Goal: Task Accomplishment & Management: Complete application form

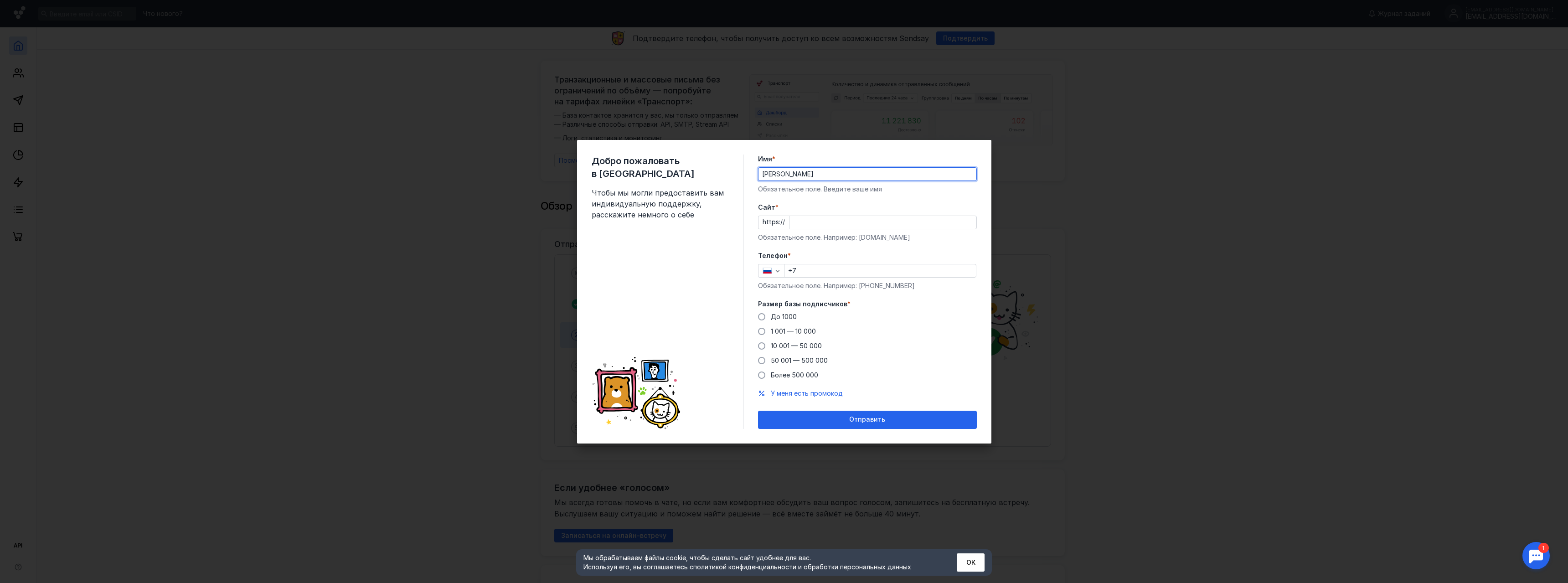
type input "[PERSON_NAME]"
click at [805, 220] on input "Cайт *" at bounding box center [883, 222] width 187 height 13
type input "[DOMAIN_NAME]"
click at [898, 275] on input "+7" at bounding box center [880, 270] width 191 height 13
type input "[PHONE_NUMBER]"
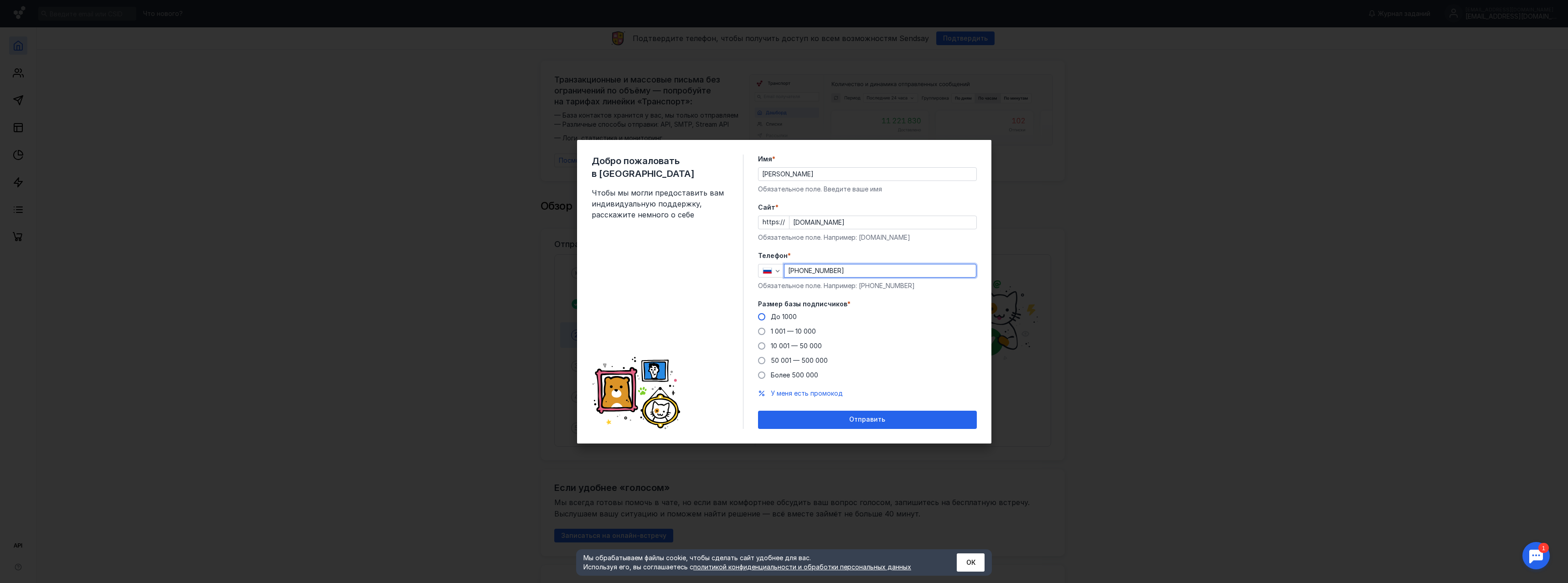
click at [791, 317] on span "До 1000" at bounding box center [784, 316] width 26 height 8
click at [0, 0] on input "До 1000" at bounding box center [0, 0] width 0 height 0
click at [826, 421] on div "Отправить" at bounding box center [867, 419] width 210 height 8
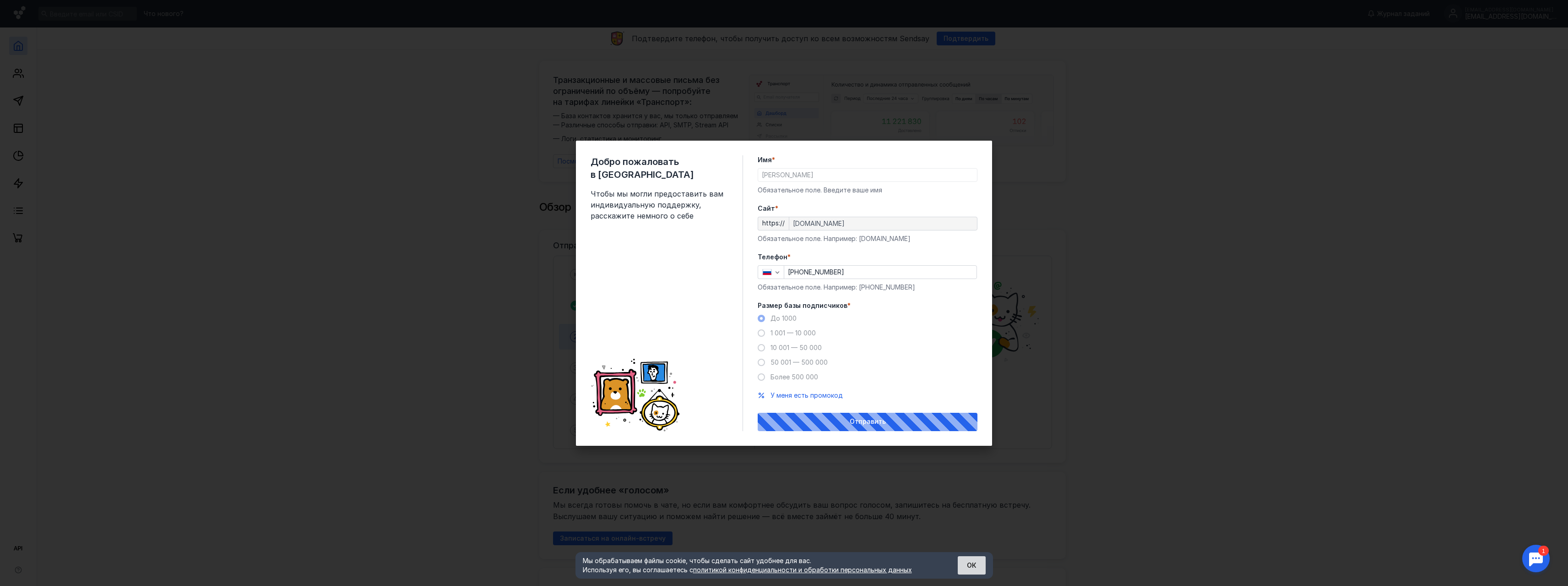
click at [975, 571] on button "ОК" at bounding box center [971, 565] width 28 height 18
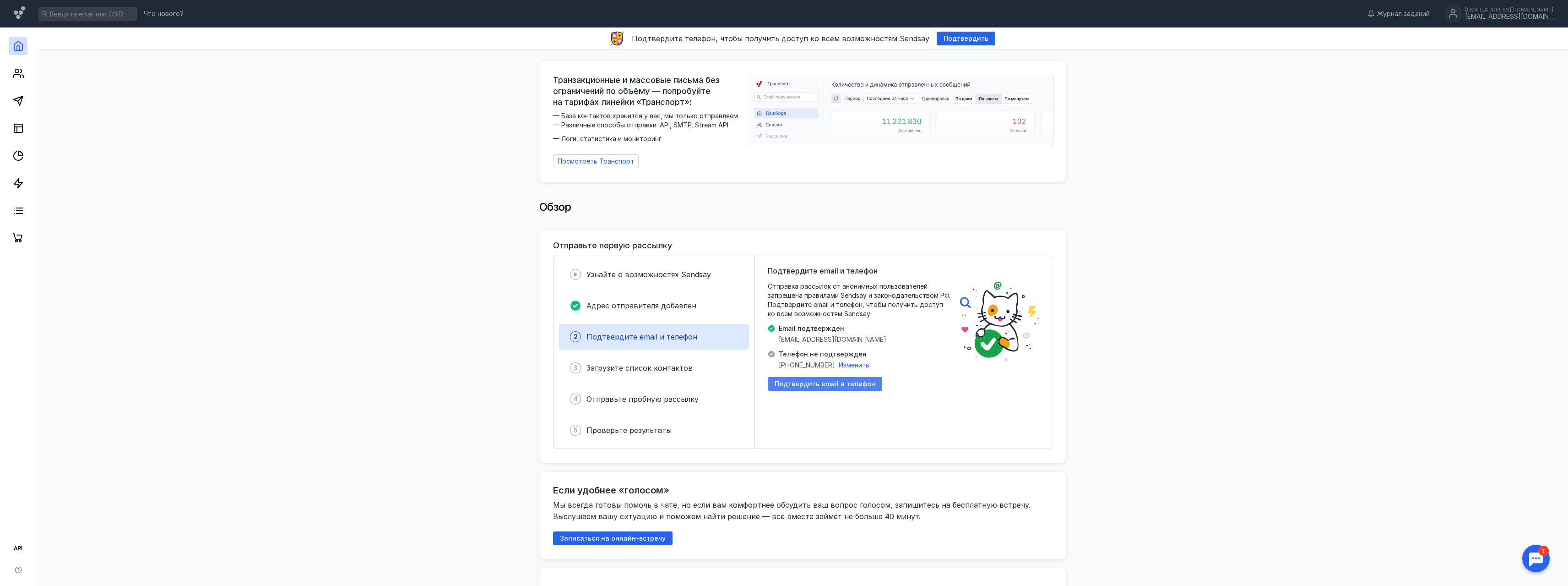
click at [789, 380] on span "Подтвердить email и телефон" at bounding box center [825, 384] width 101 height 8
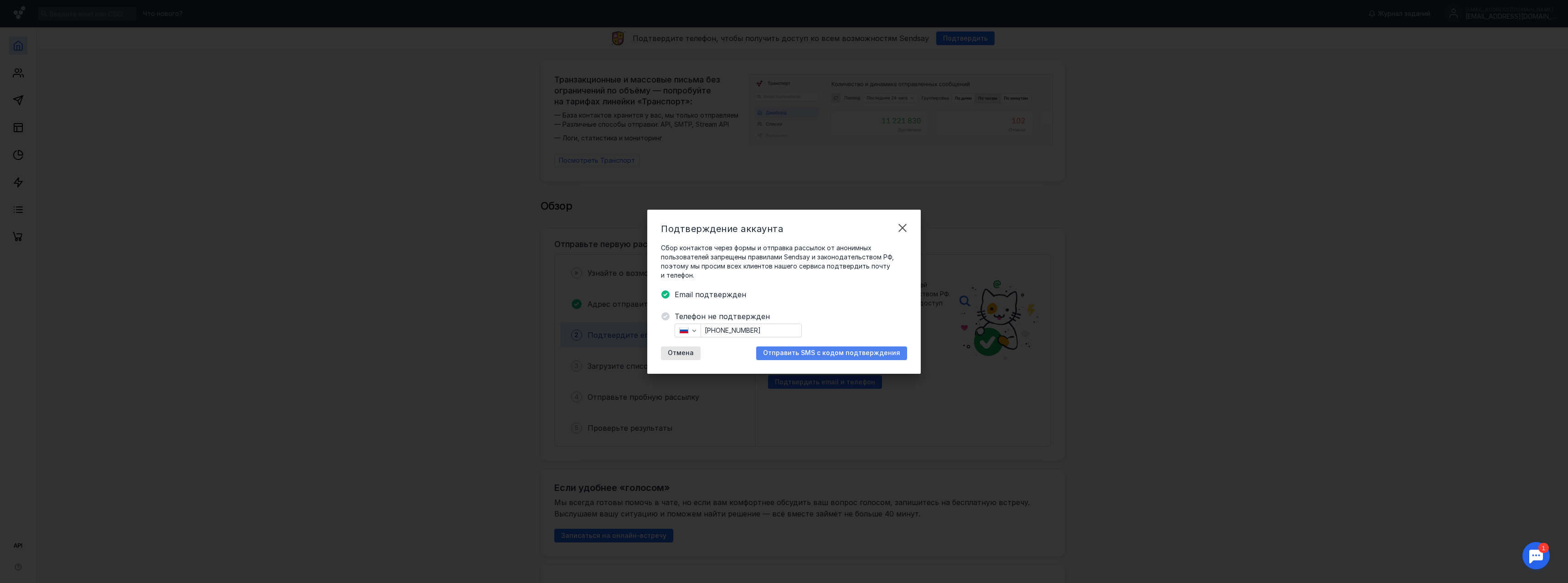
click at [793, 350] on span "Отправить SMS с кодом подтверждения" at bounding box center [832, 353] width 137 height 8
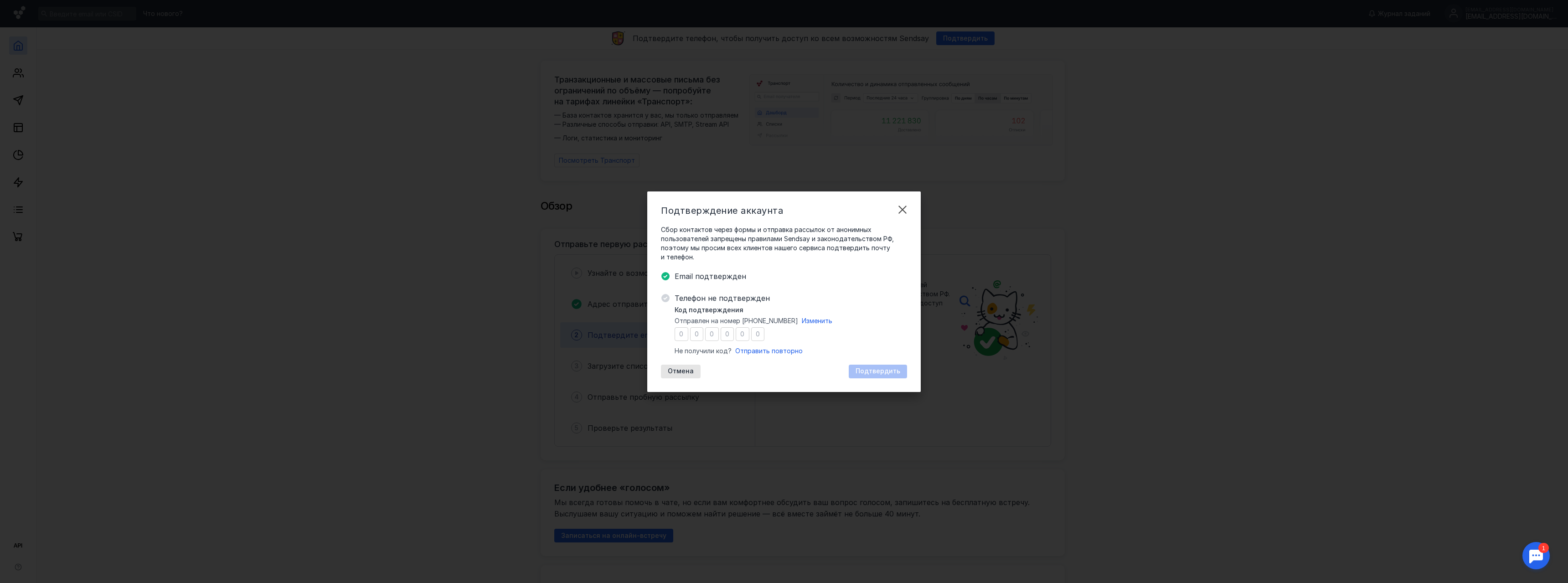
type input "2"
type input "3"
type input "9"
type input "3"
type input "7"
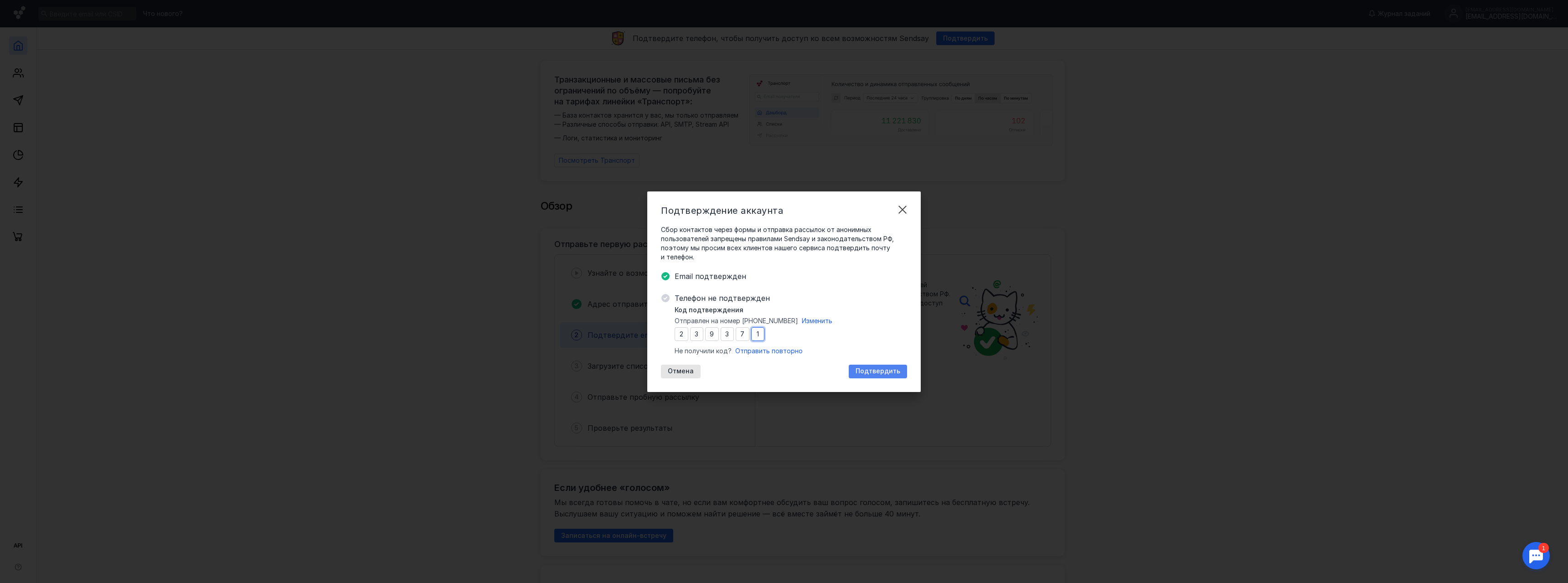
type input "1"
click at [863, 369] on span "Подтвердить" at bounding box center [878, 371] width 44 height 8
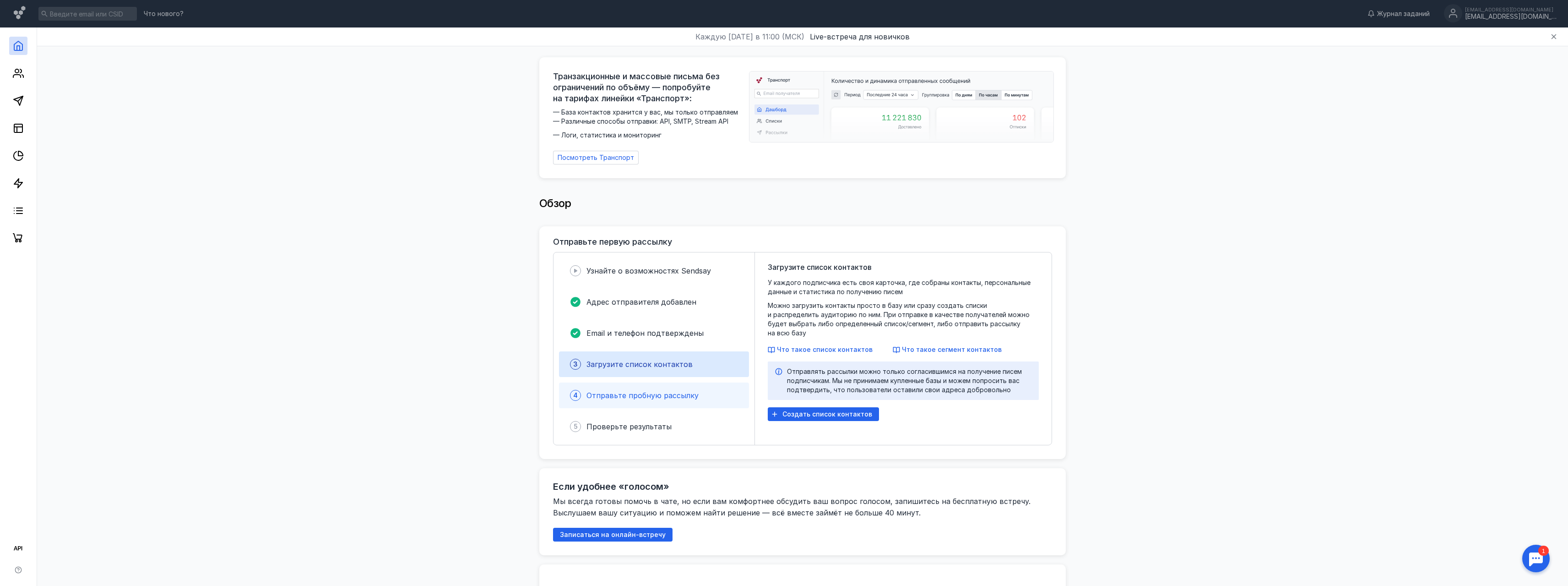
click at [690, 389] on div "Отправьте пробную рассылку" at bounding box center [643, 395] width 112 height 11
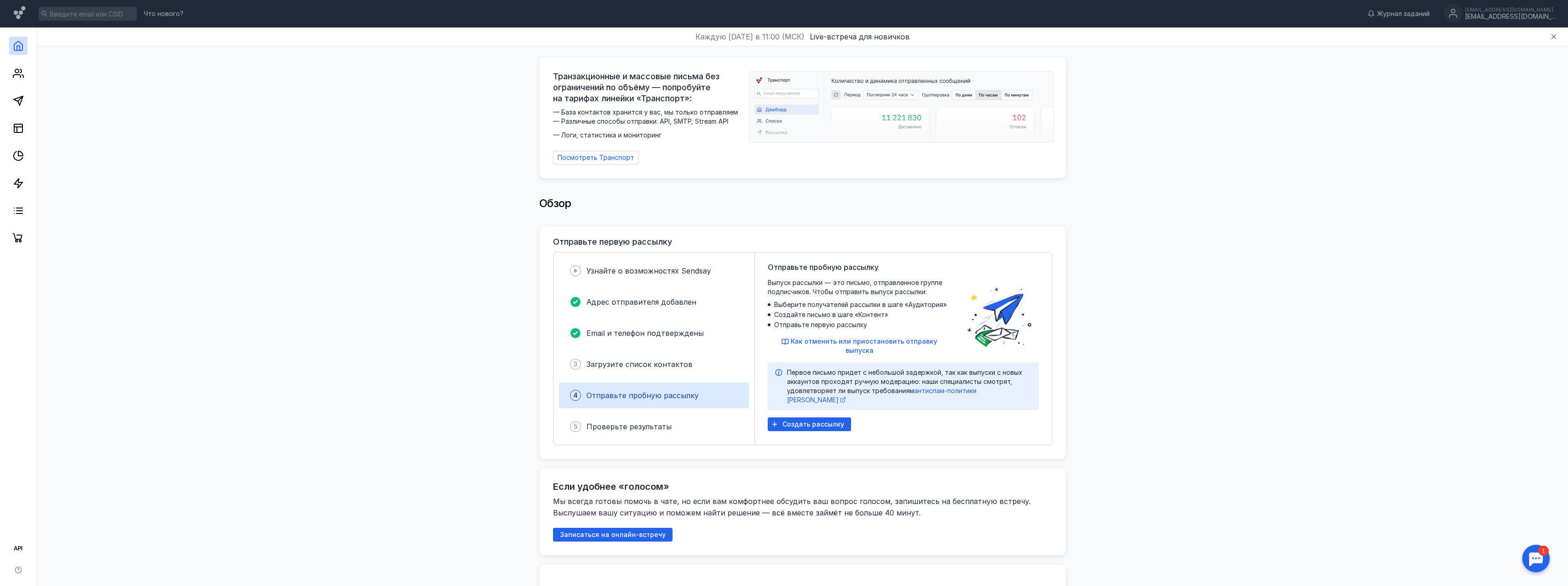
click at [685, 279] on div "Узнайте о возможностях Sendsay Адрес отправителя добавлен Email и телефон подтв…" at bounding box center [654, 349] width 201 height 192
click at [23, 101] on icon at bounding box center [18, 101] width 11 height 11
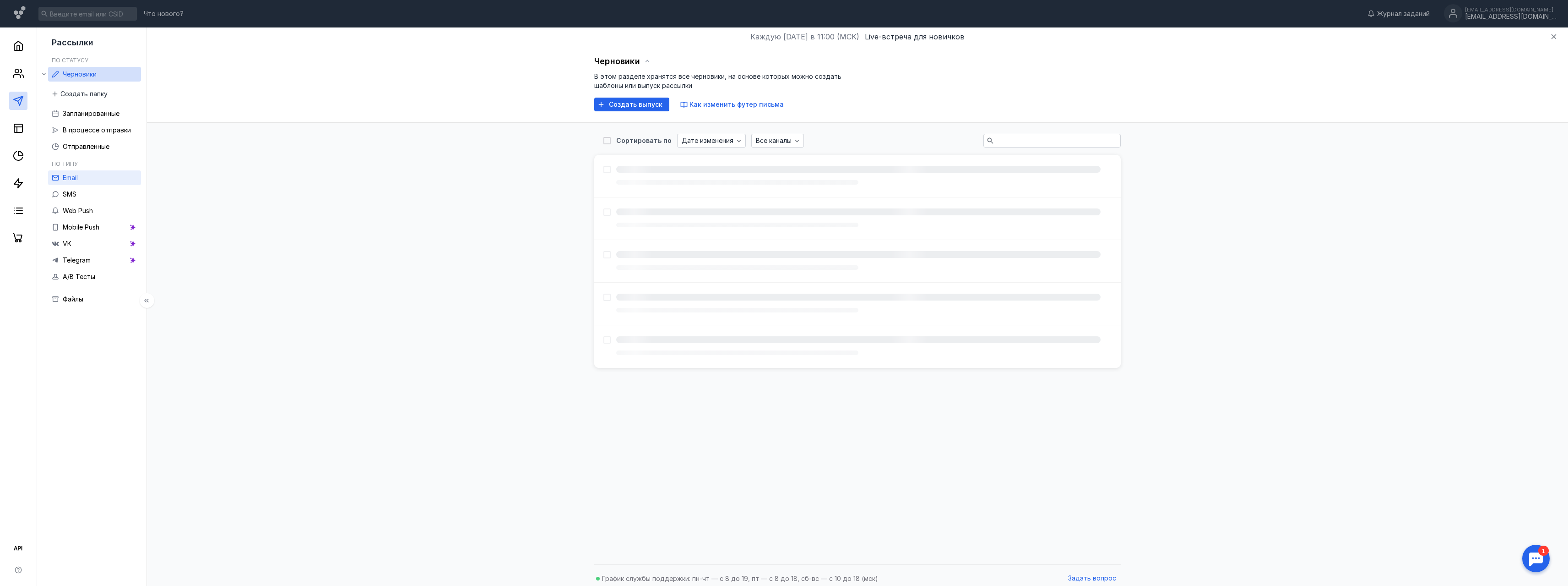
click at [77, 192] on ul "Email SMS Web Push Mobile Push VK Telegram A/B Тесты" at bounding box center [95, 227] width 93 height 113
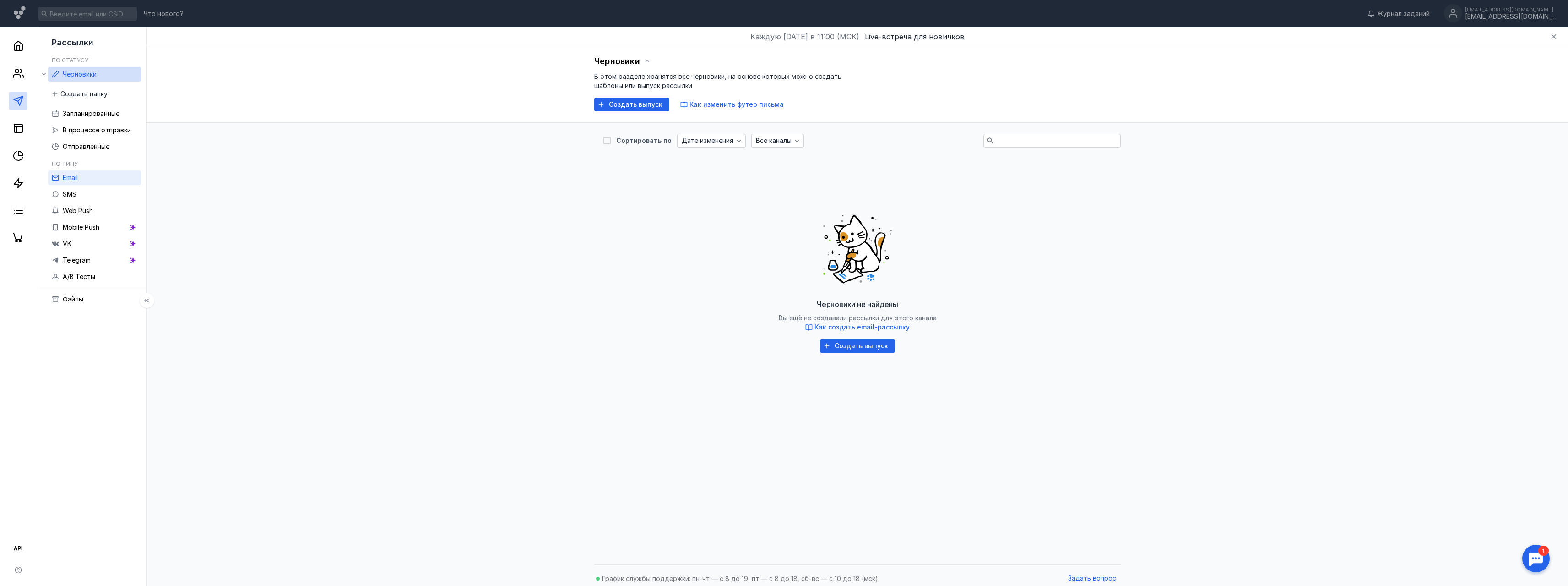
click at [82, 182] on link "Email" at bounding box center [95, 177] width 93 height 14
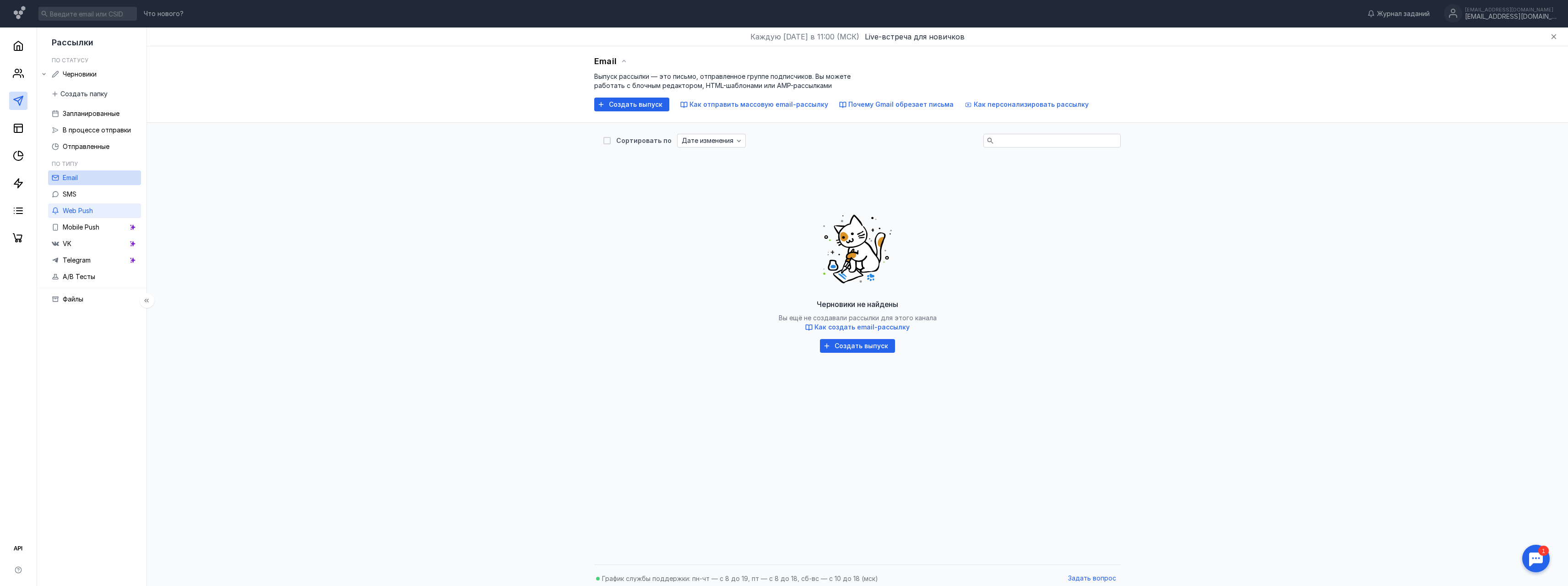
click at [87, 211] on span "Web Push" at bounding box center [78, 210] width 30 height 8
click at [92, 157] on li "По типу Email SMS Web Push Mobile Push VK Telegram A/B Тесты" at bounding box center [95, 222] width 93 height 138
click at [82, 175] on link "Email" at bounding box center [95, 177] width 93 height 14
click at [632, 104] on span "Создать выпуск" at bounding box center [635, 104] width 54 height 8
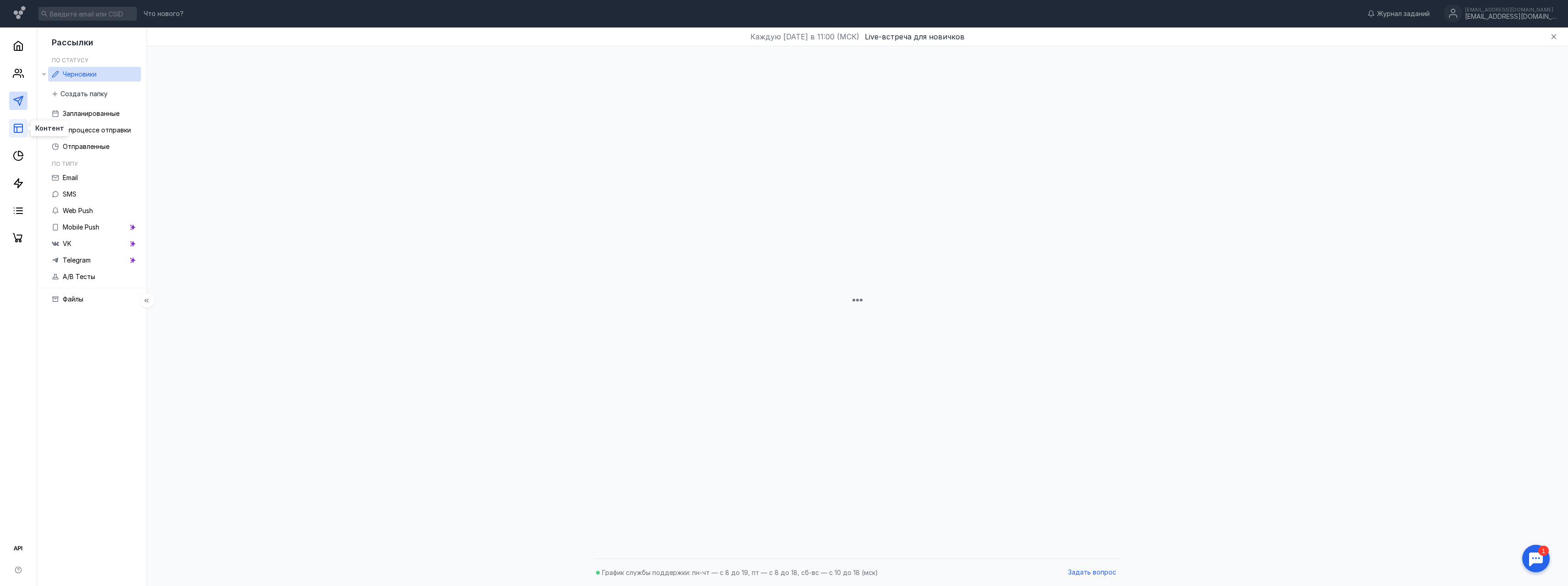
click at [17, 127] on line at bounding box center [17, 129] width 0 height 5
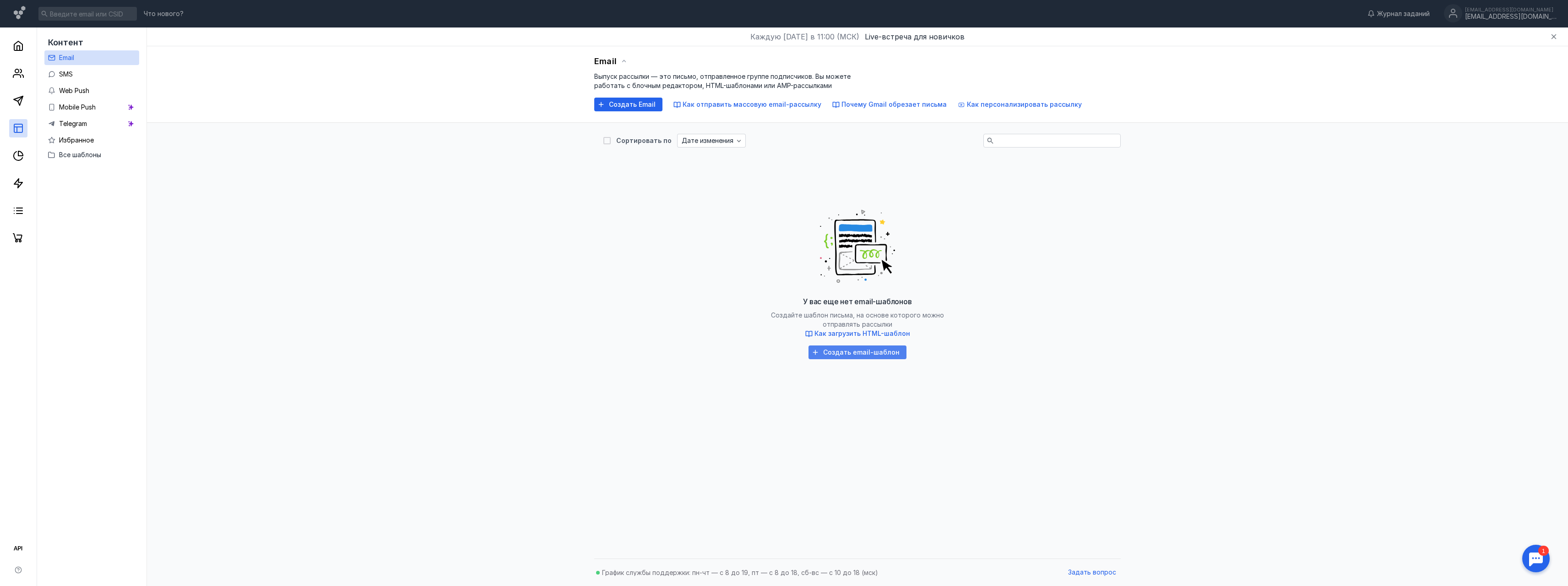
click at [835, 352] on span "Создать email-шаблон" at bounding box center [861, 352] width 76 height 8
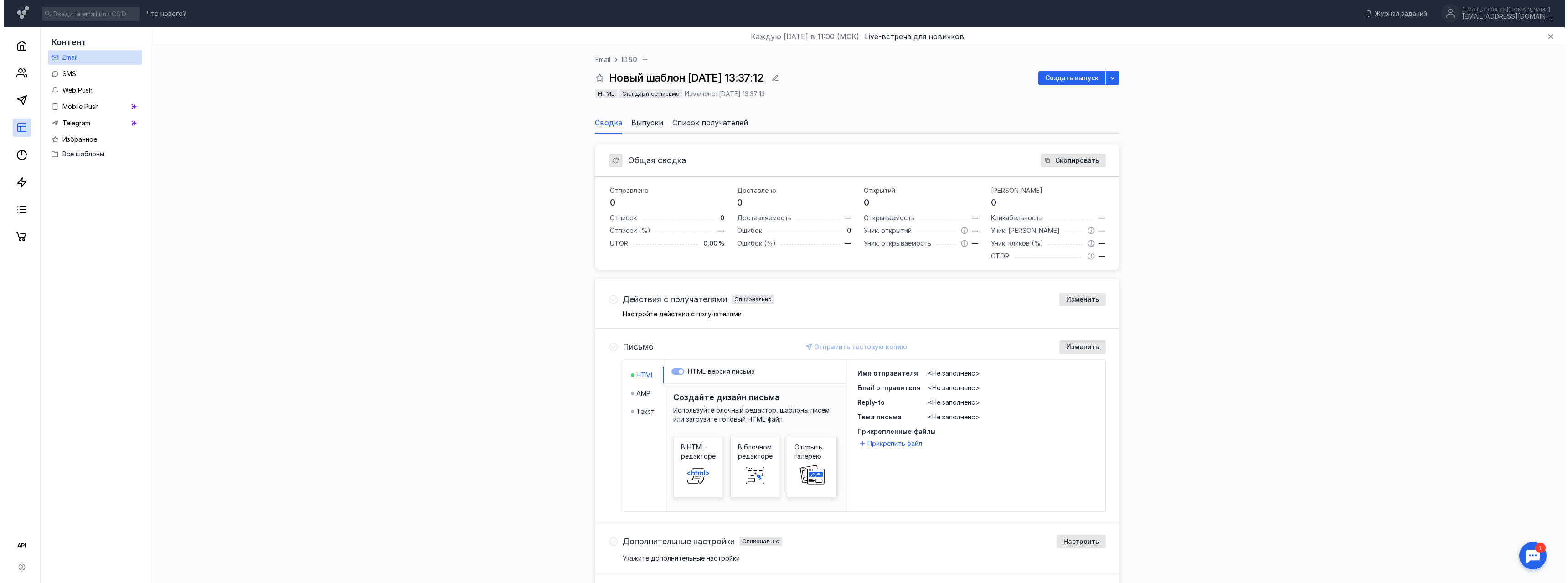
scroll to position [84, 0]
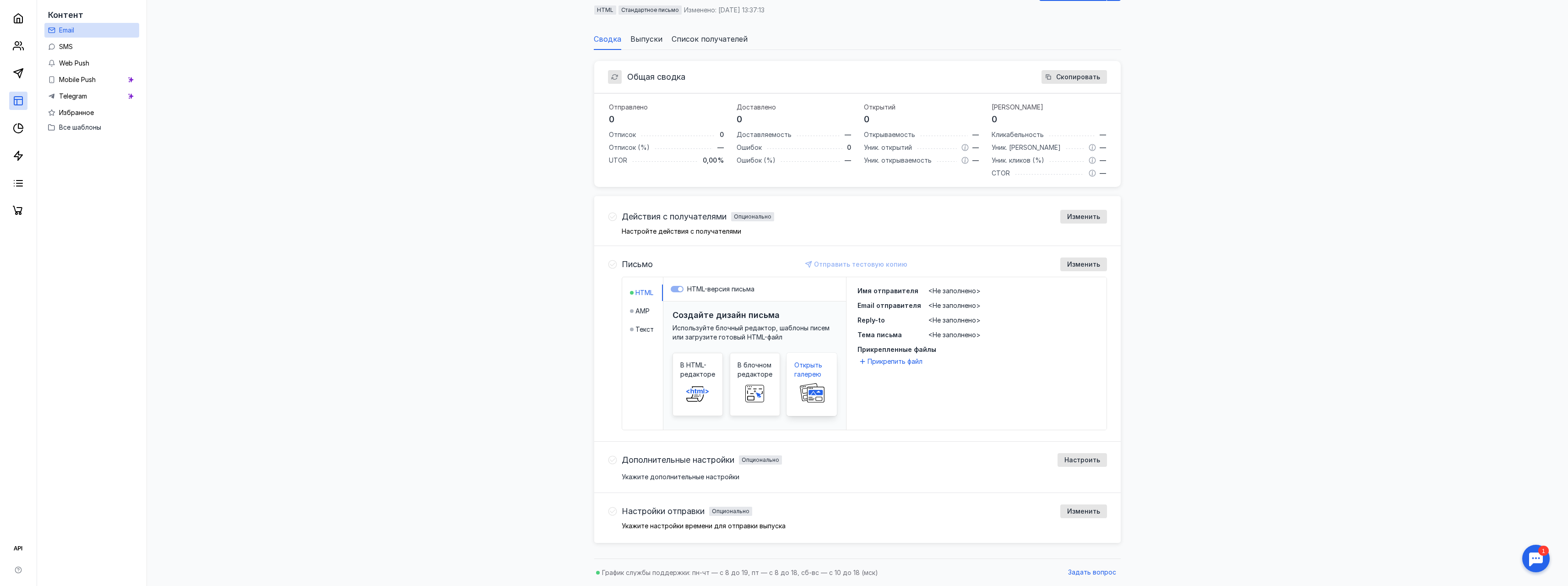
click at [805, 371] on span "Открыть галерею" at bounding box center [812, 370] width 35 height 18
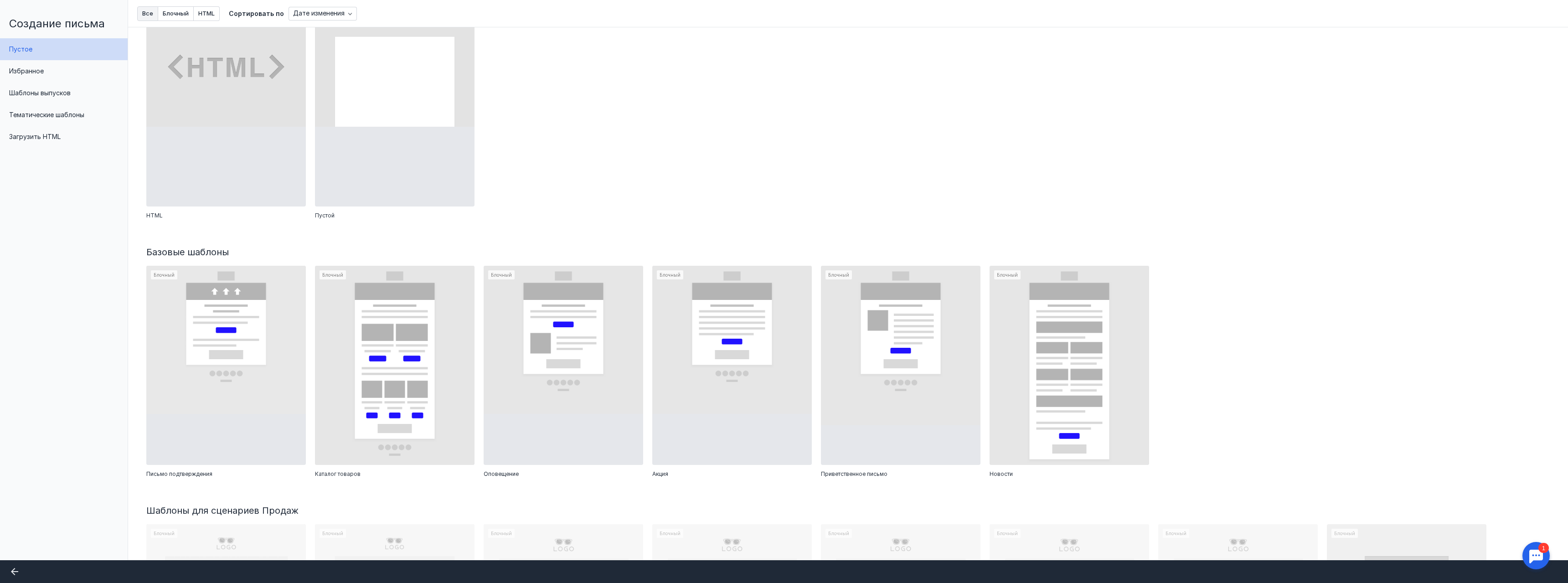
scroll to position [0, 0]
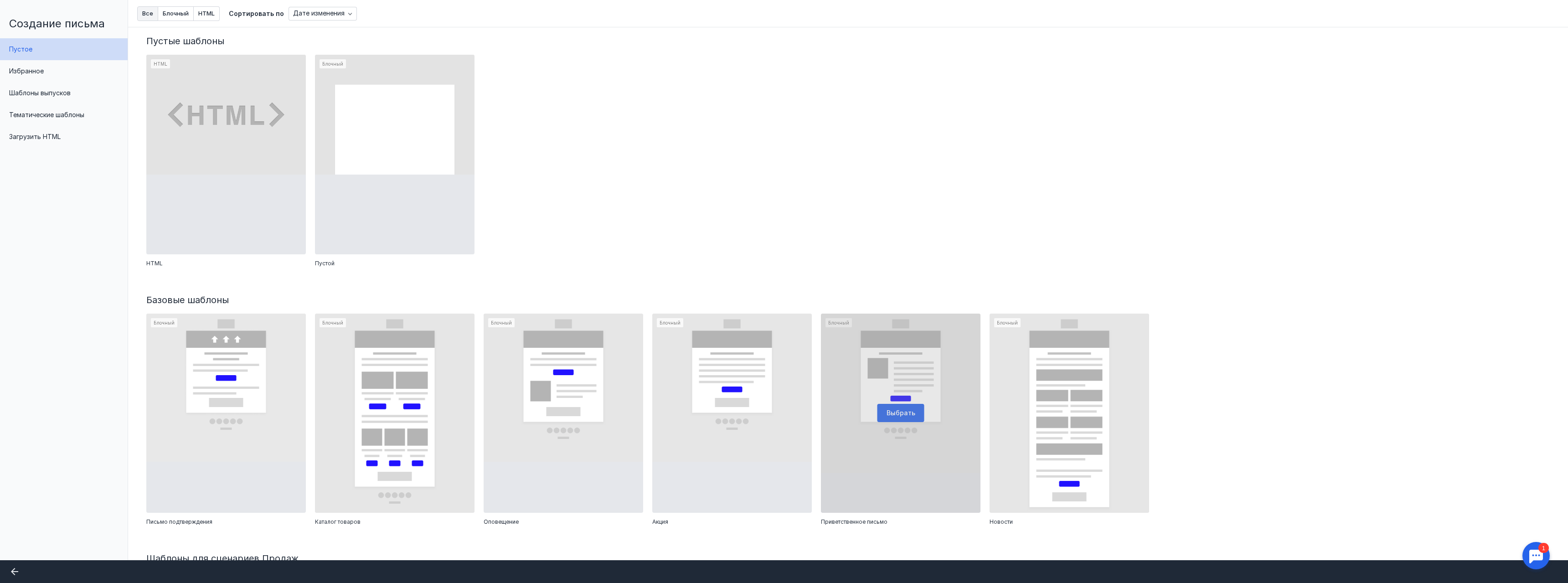
click at [936, 372] on div at bounding box center [901, 413] width 160 height 199
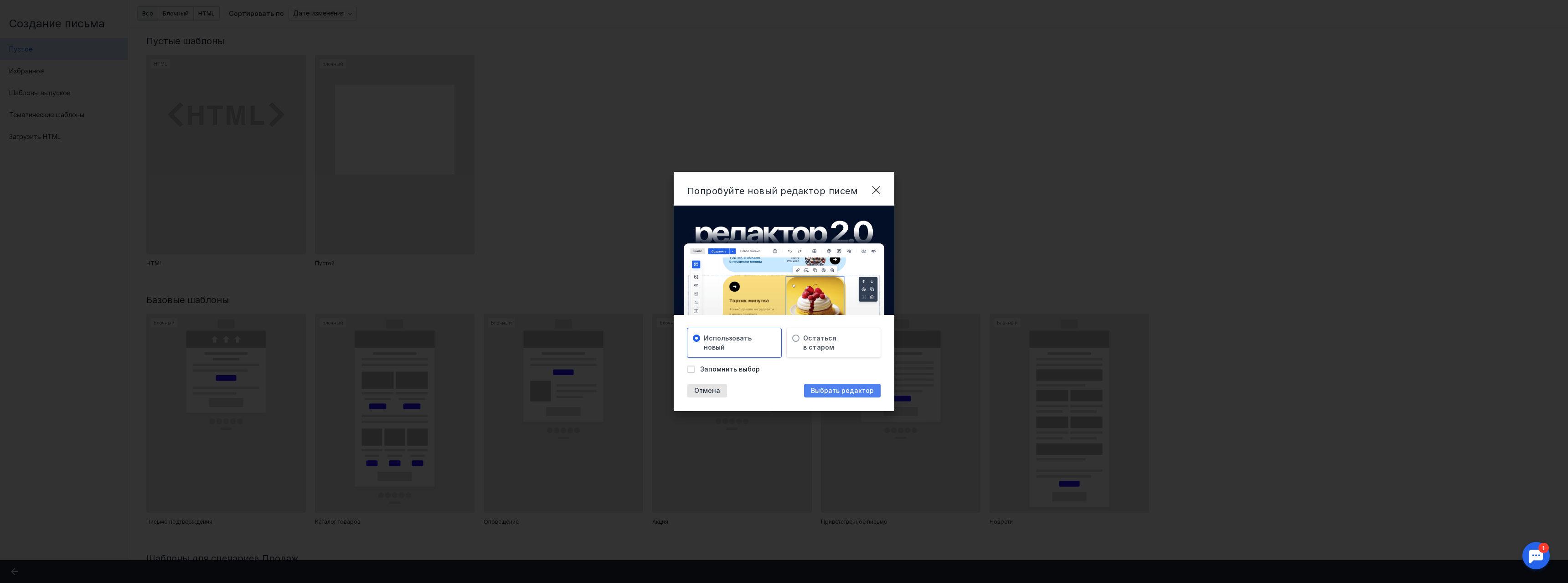
click at [819, 388] on span "Выбрать редактор" at bounding box center [842, 390] width 63 height 8
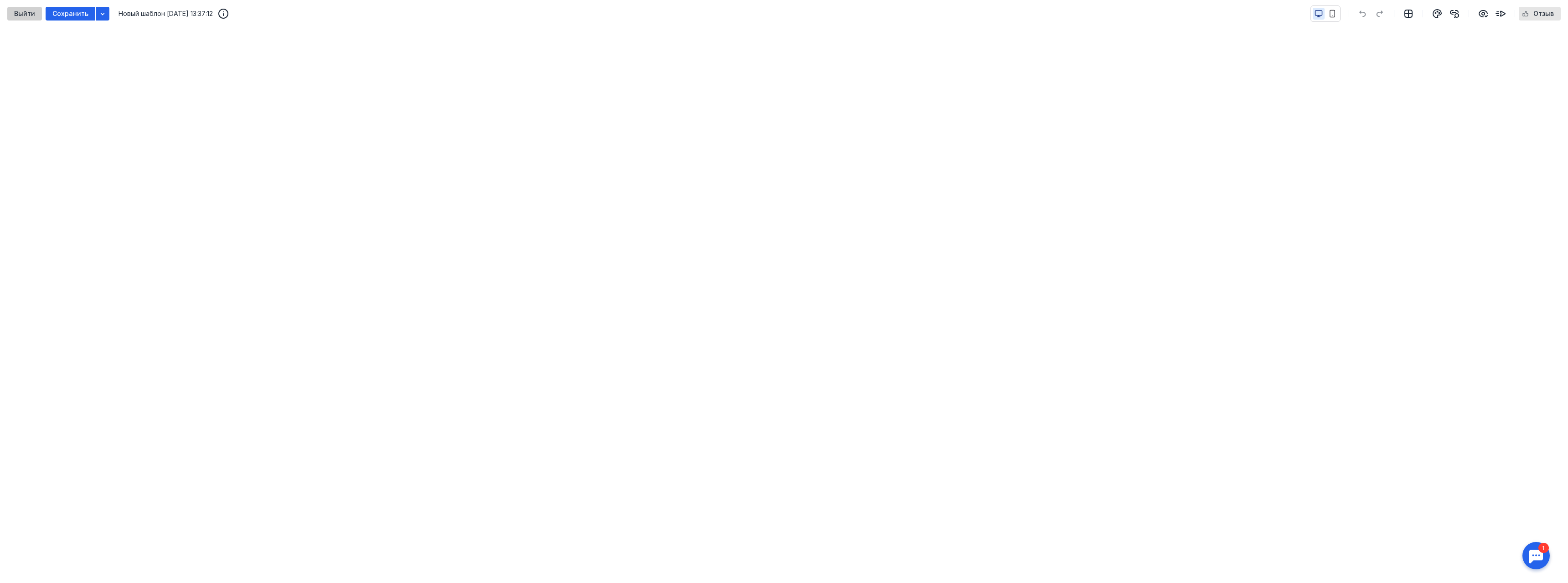
click at [22, 12] on span "Выйти" at bounding box center [25, 14] width 21 height 8
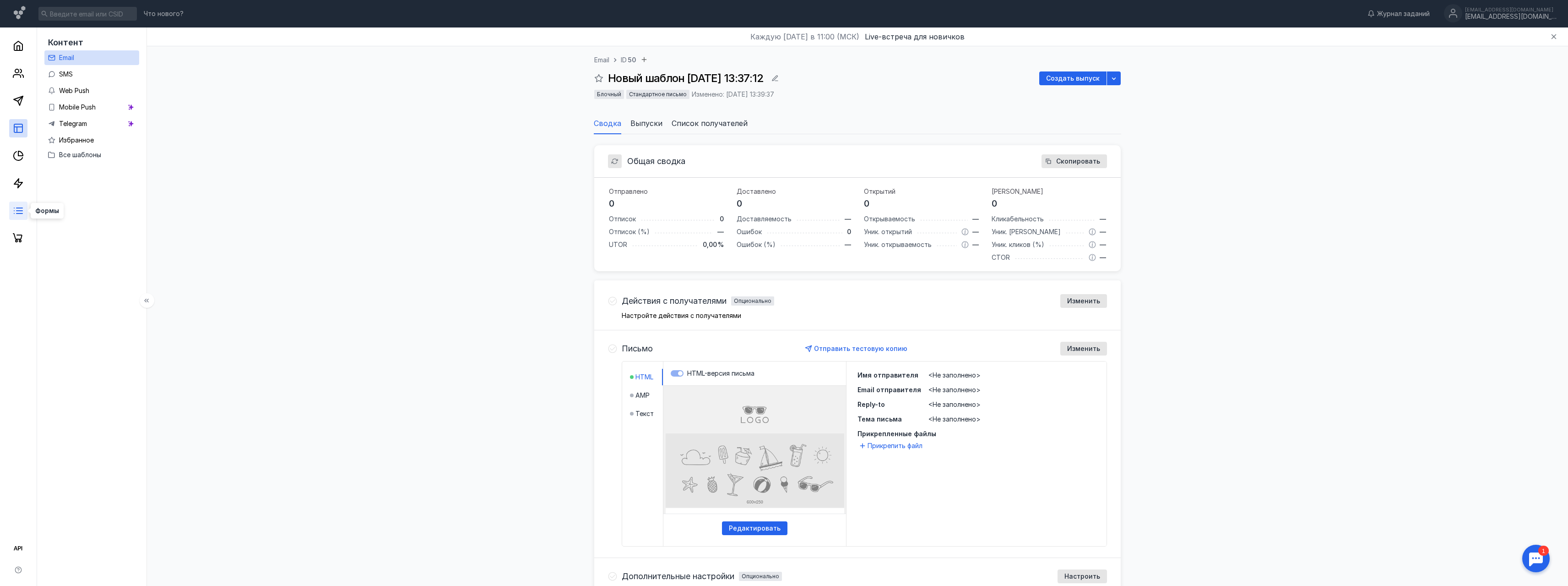
click at [17, 211] on line at bounding box center [20, 211] width 6 height 0
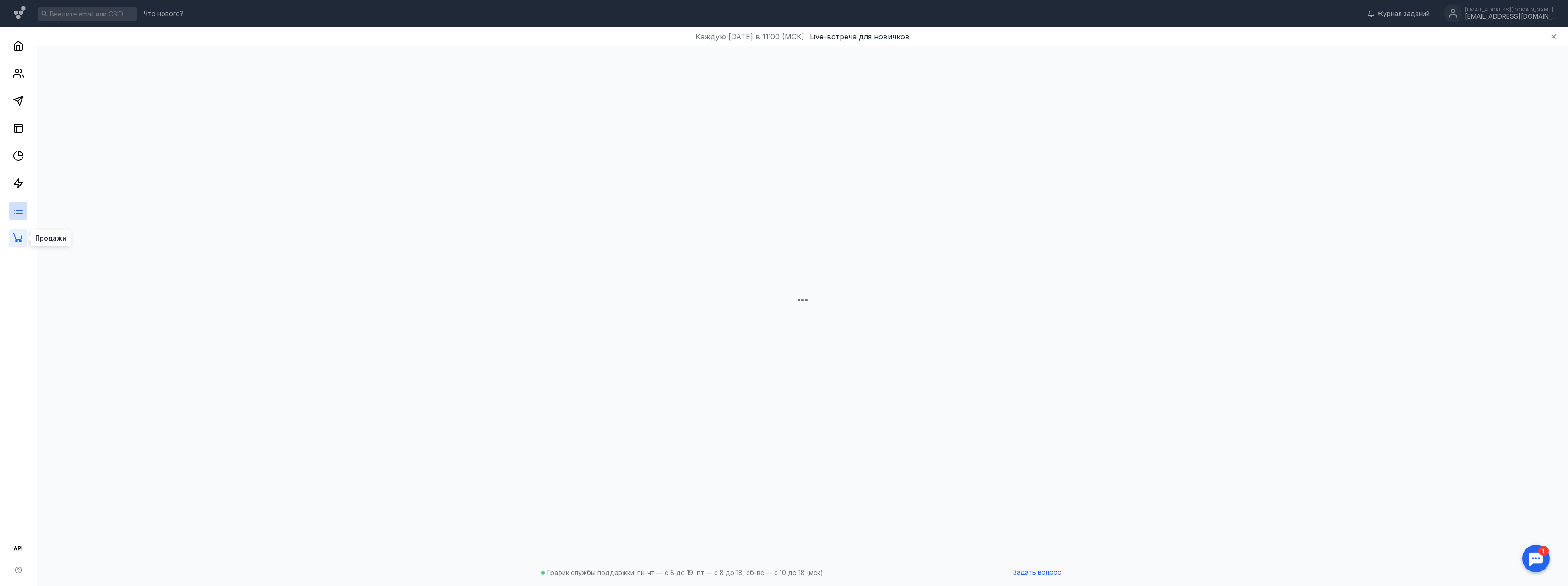
click at [18, 239] on icon at bounding box center [17, 237] width 10 height 9
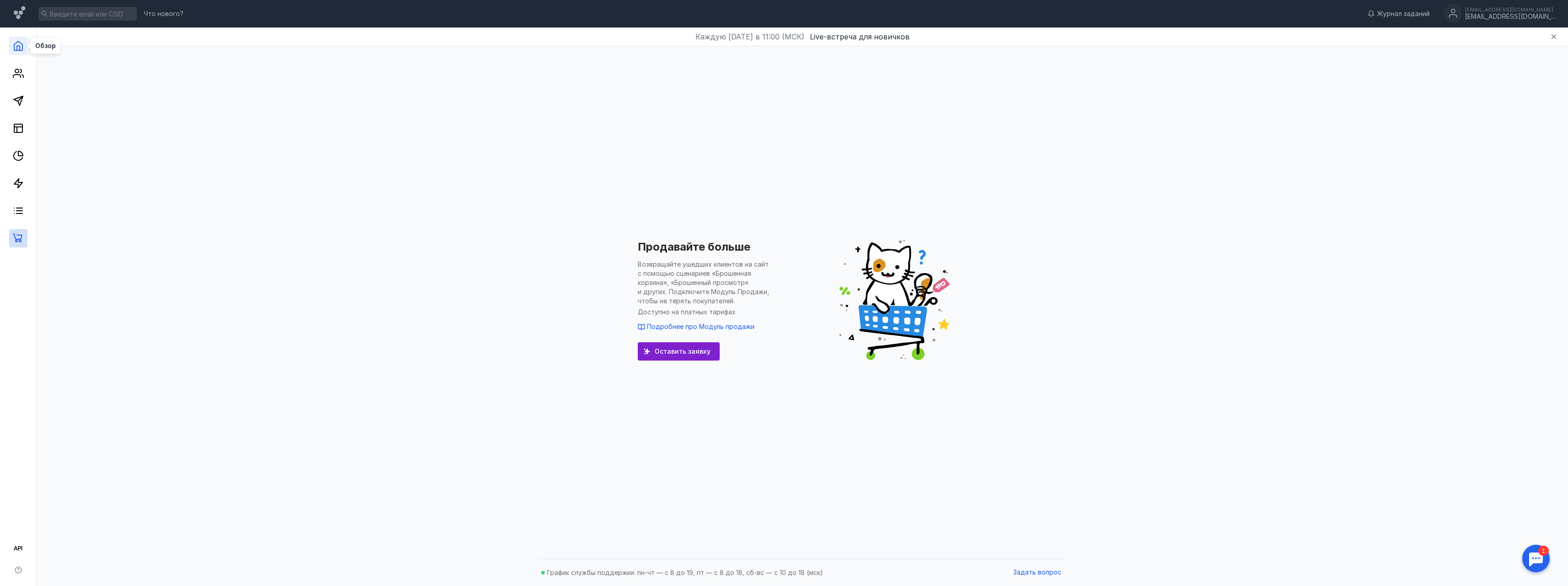
click at [20, 48] on polyline at bounding box center [18, 48] width 3 height 5
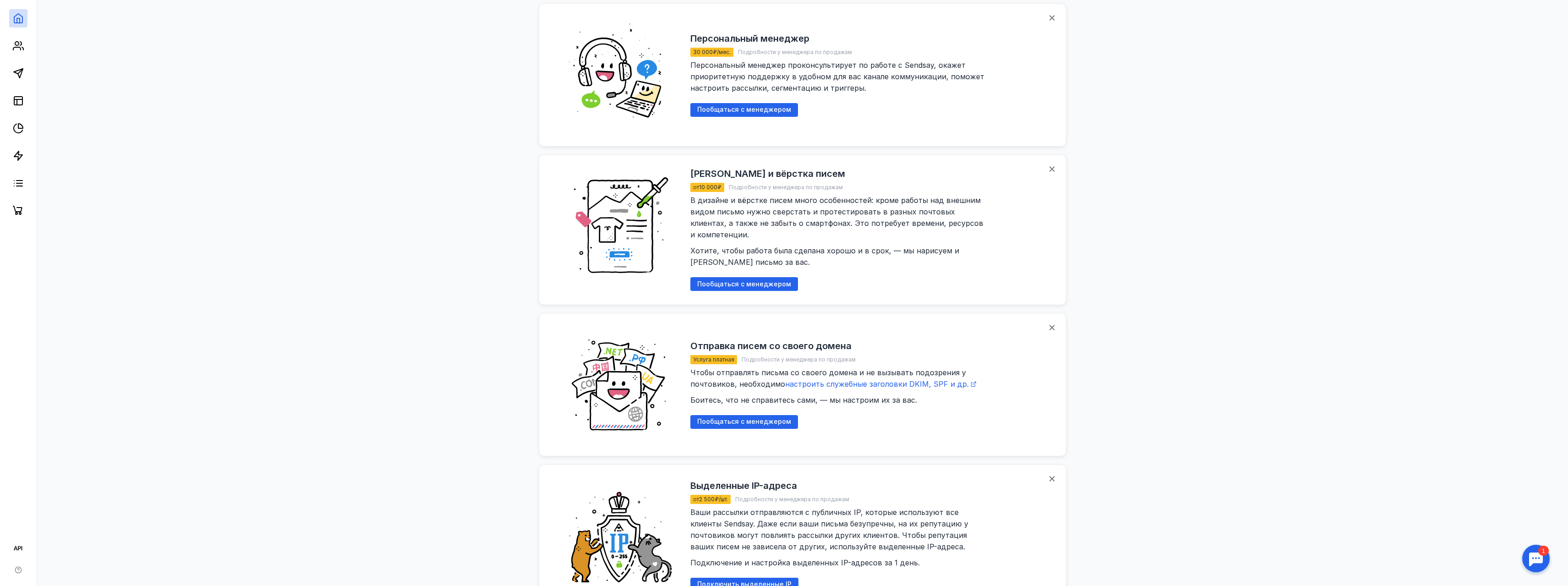
scroll to position [978, 0]
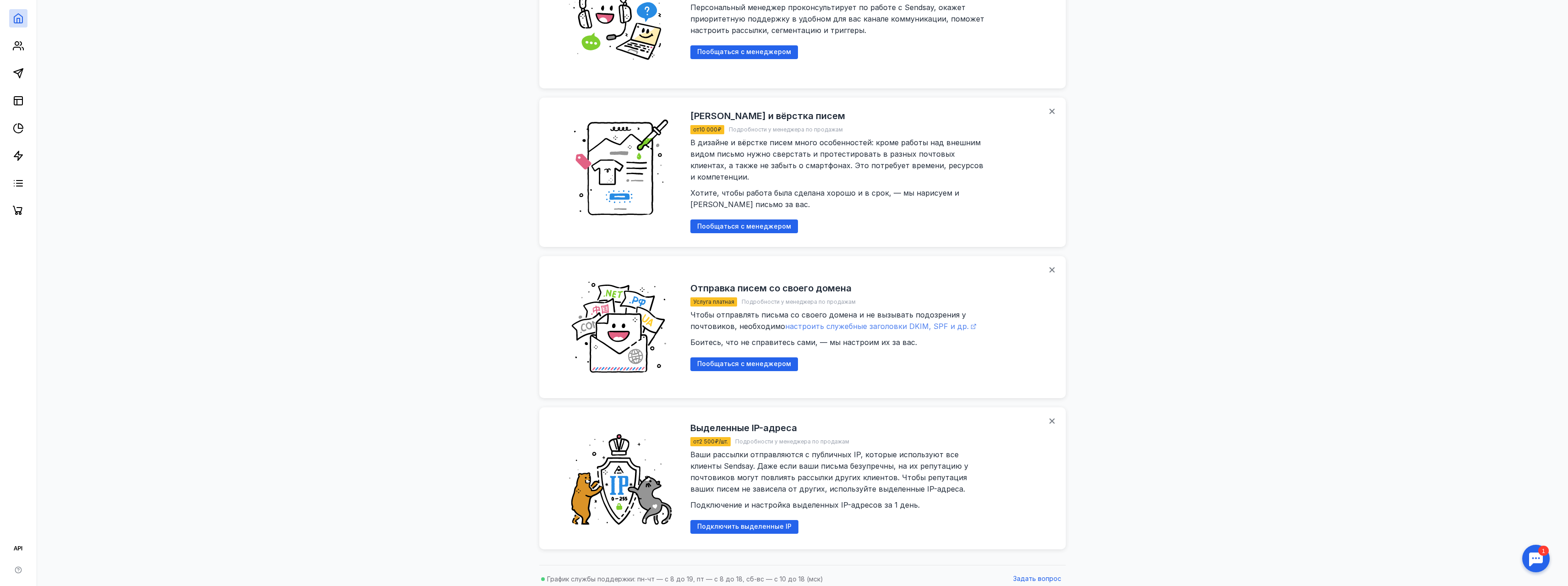
click at [872, 321] on span "настроить служебные заголовки DKIM, SPF и др." at bounding box center [877, 326] width 184 height 9
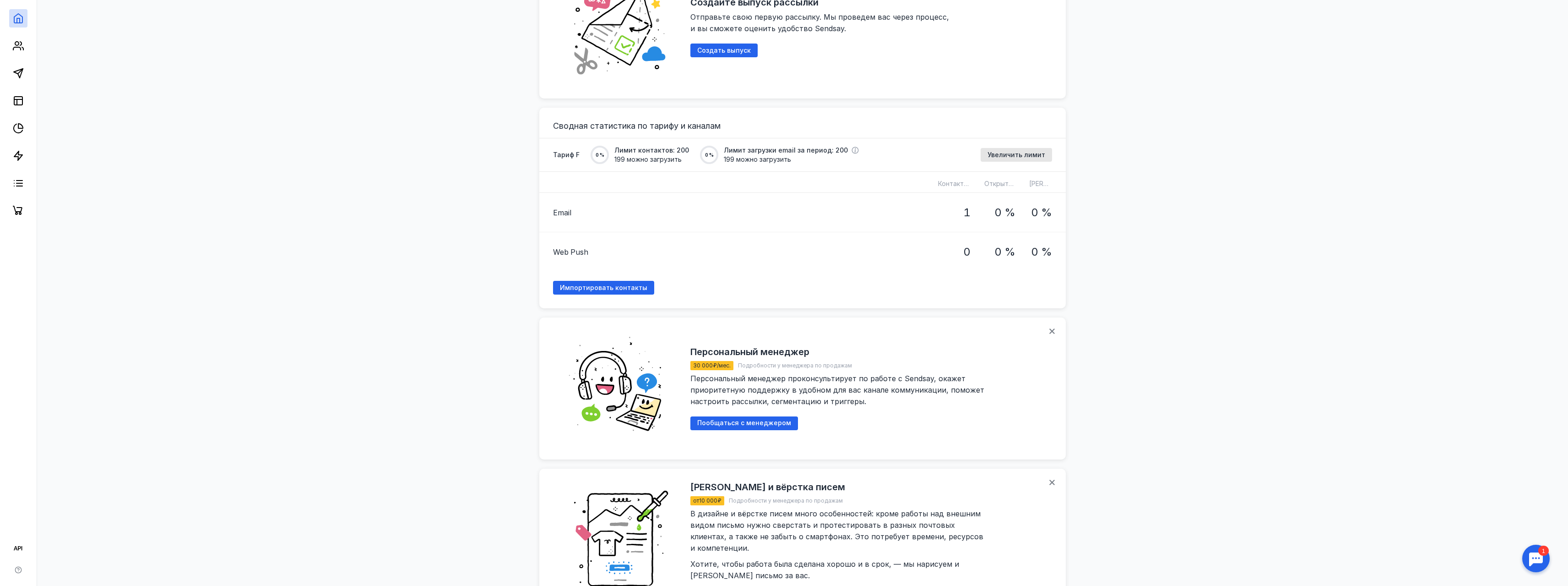
scroll to position [603, 0]
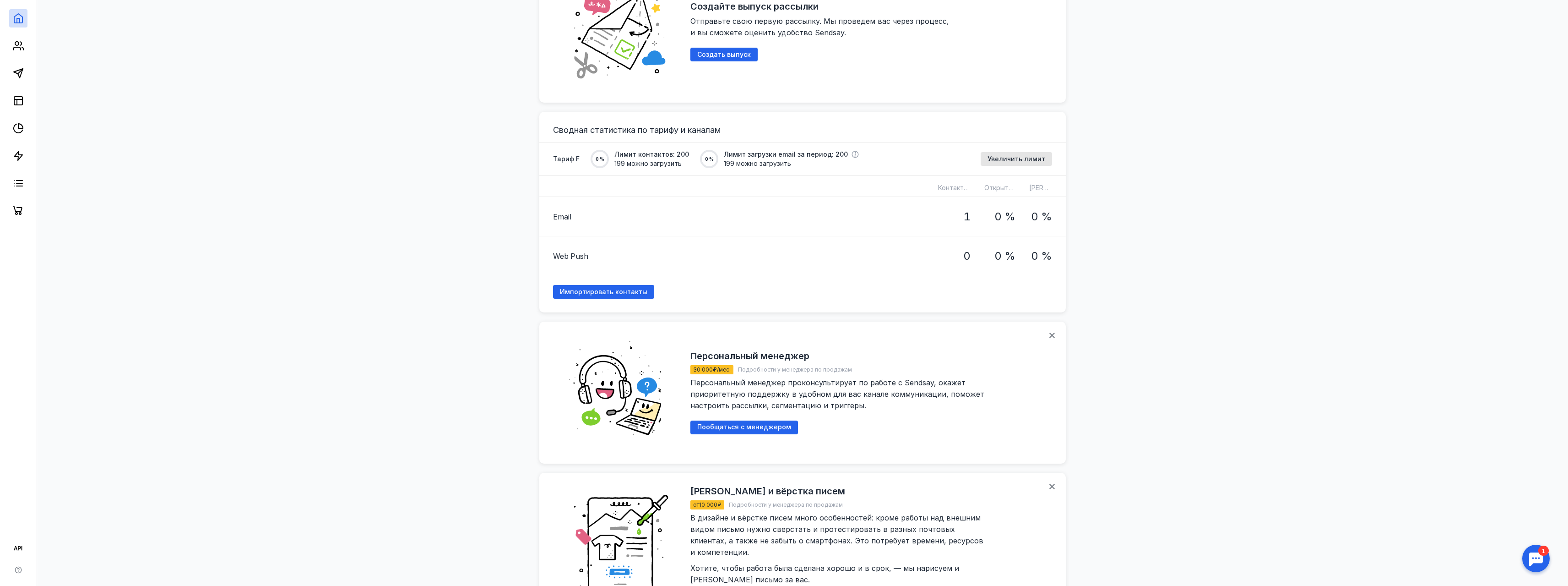
click at [736, 213] on div "Email" at bounding box center [738, 216] width 385 height 39
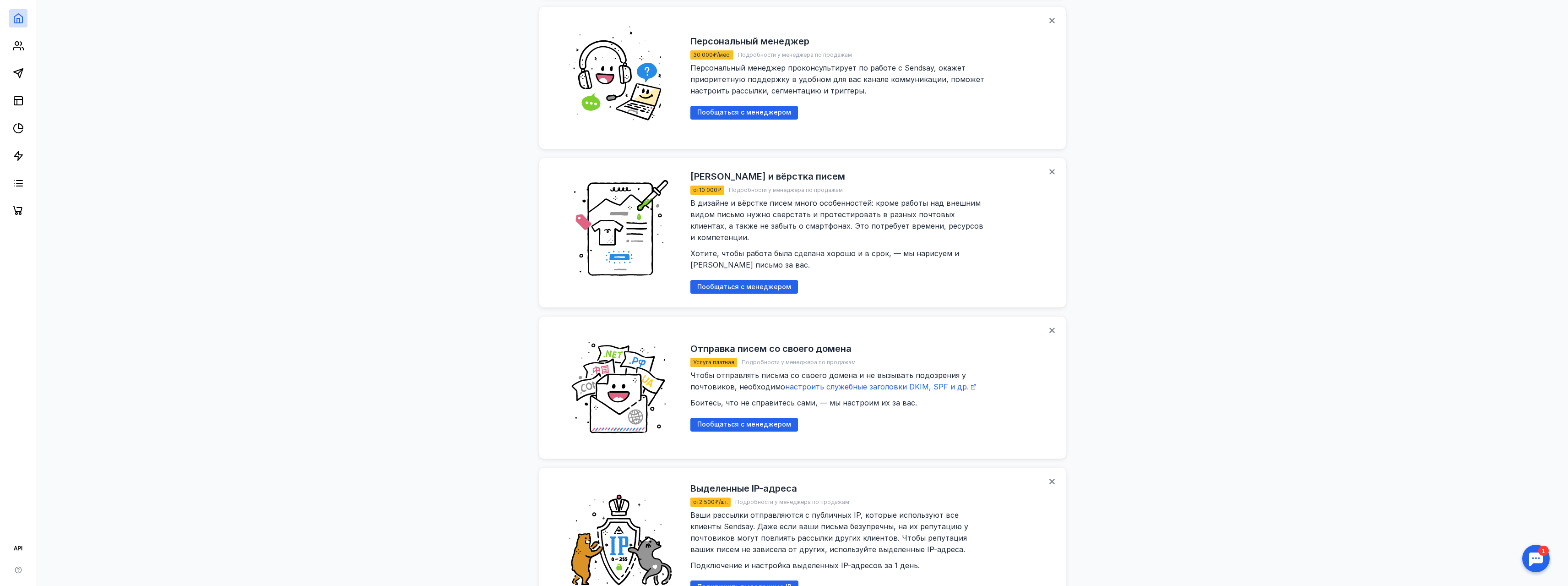
scroll to position [978, 0]
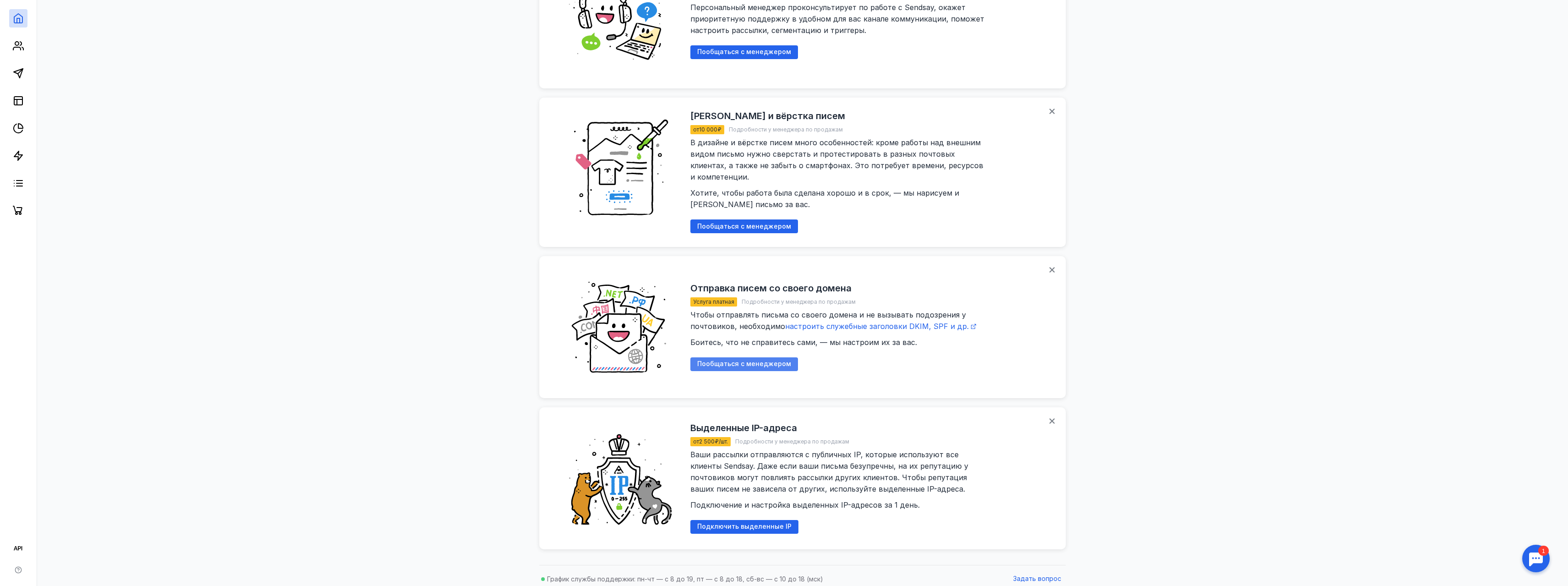
click at [722, 360] on span "Пообщаться с менеджером" at bounding box center [744, 364] width 94 height 8
click at [734, 360] on span "Пообщаться с менеджером" at bounding box center [744, 364] width 94 height 8
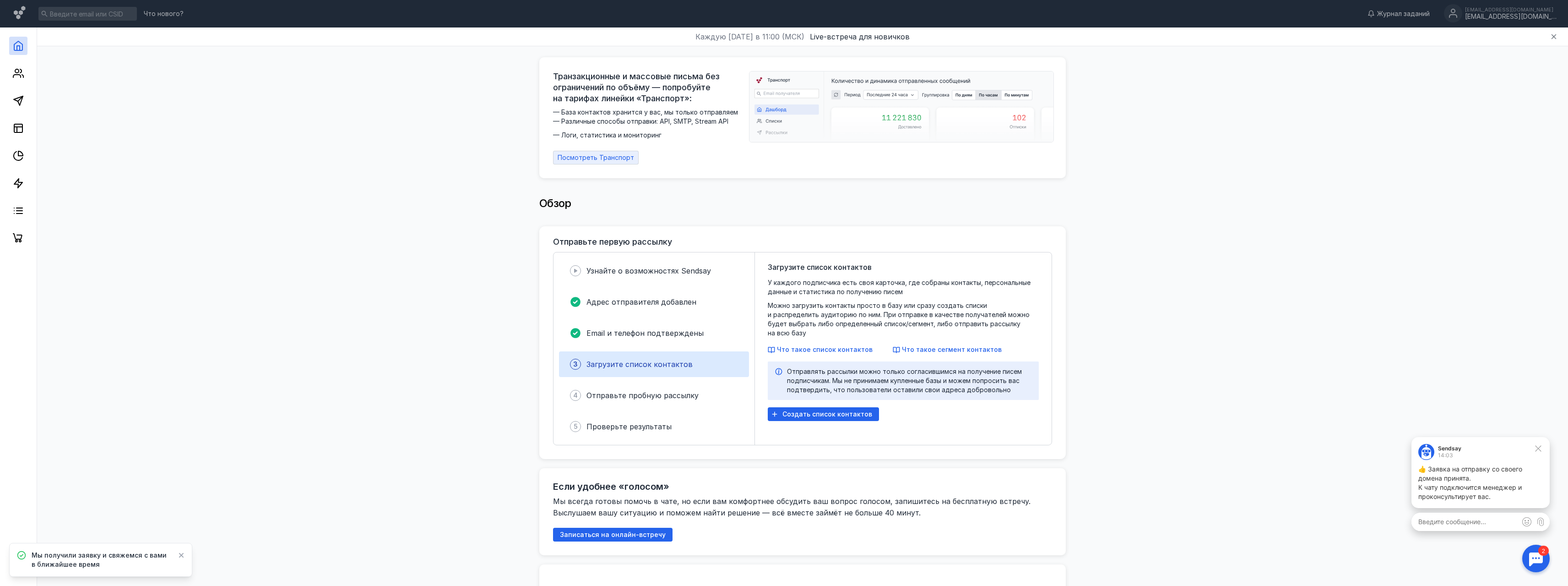
scroll to position [0, 0]
click at [1527, 550] on div at bounding box center [1536, 558] width 29 height 29
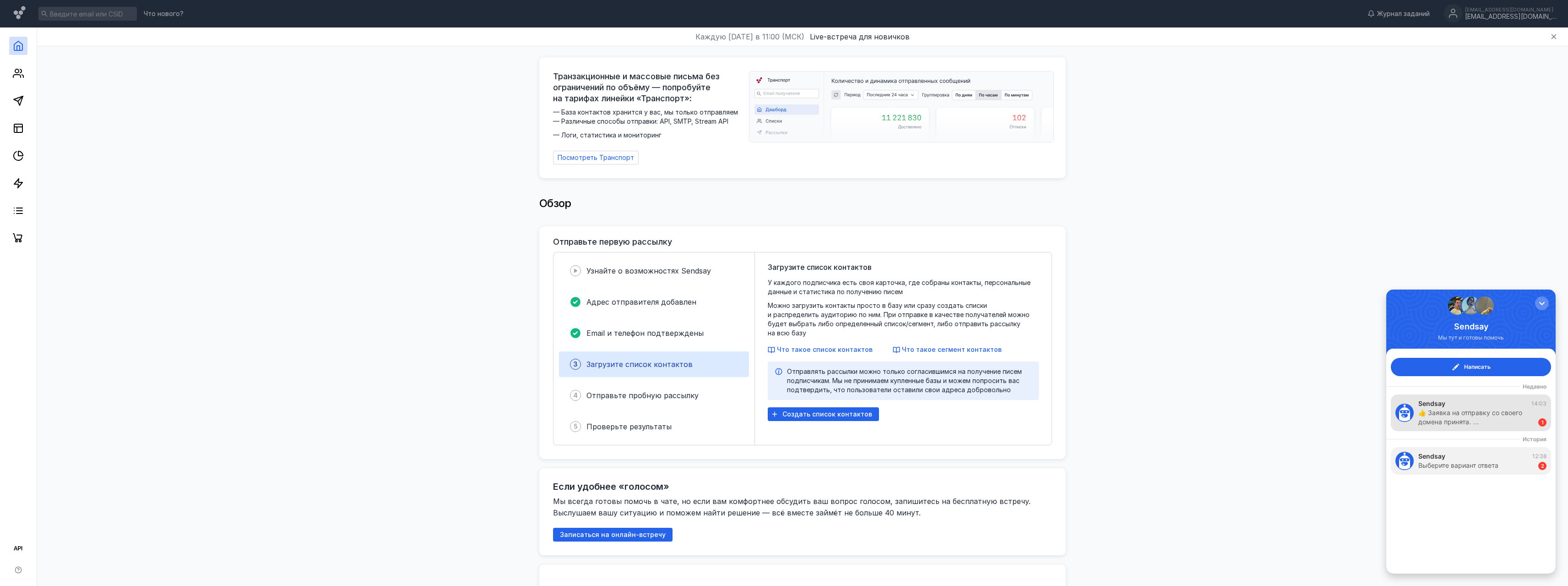
click at [1473, 405] on div "Sendsay 14:03" at bounding box center [1483, 403] width 129 height 9
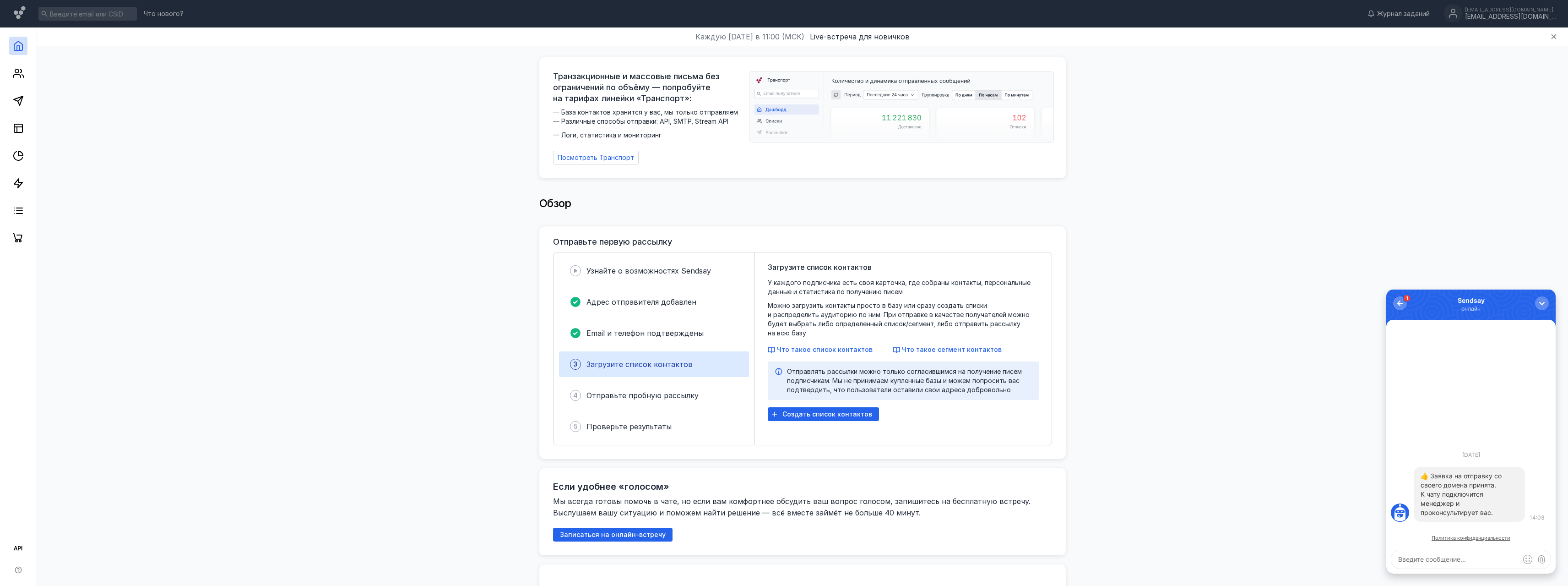
click at [1437, 537] on link "Политика конфиденциальности" at bounding box center [1471, 538] width 79 height 5
click at [1402, 301] on div "button" at bounding box center [1400, 303] width 9 height 9
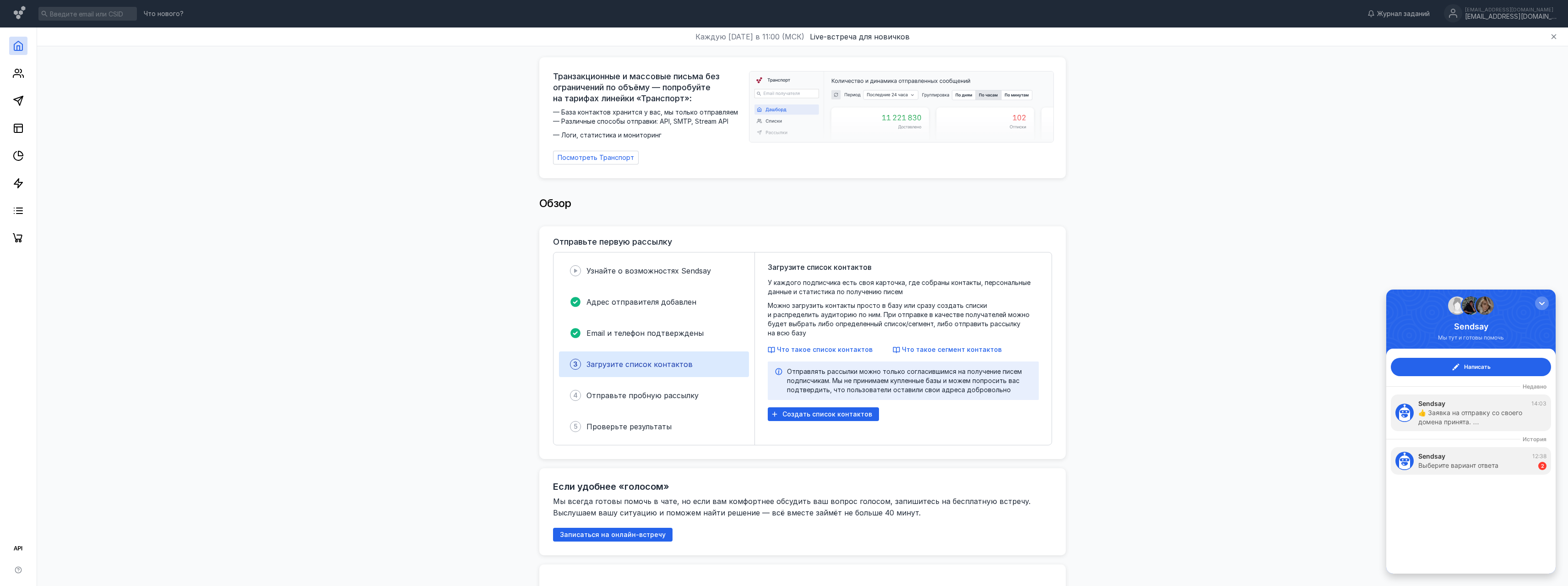
click at [1465, 307] on div at bounding box center [1471, 305] width 18 height 18
click at [21, 541] on link at bounding box center [18, 548] width 18 height 18
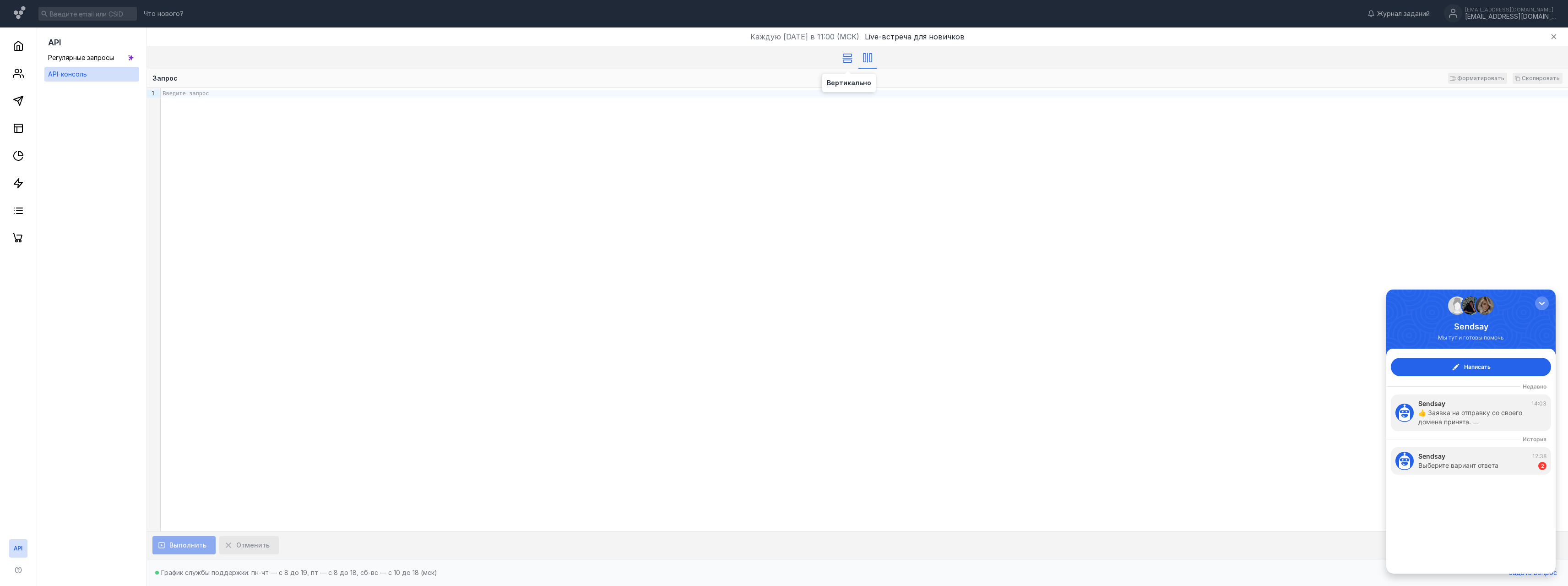
click at [848, 54] on icon at bounding box center [847, 58] width 10 height 9
click at [23, 183] on icon at bounding box center [18, 183] width 11 height 11
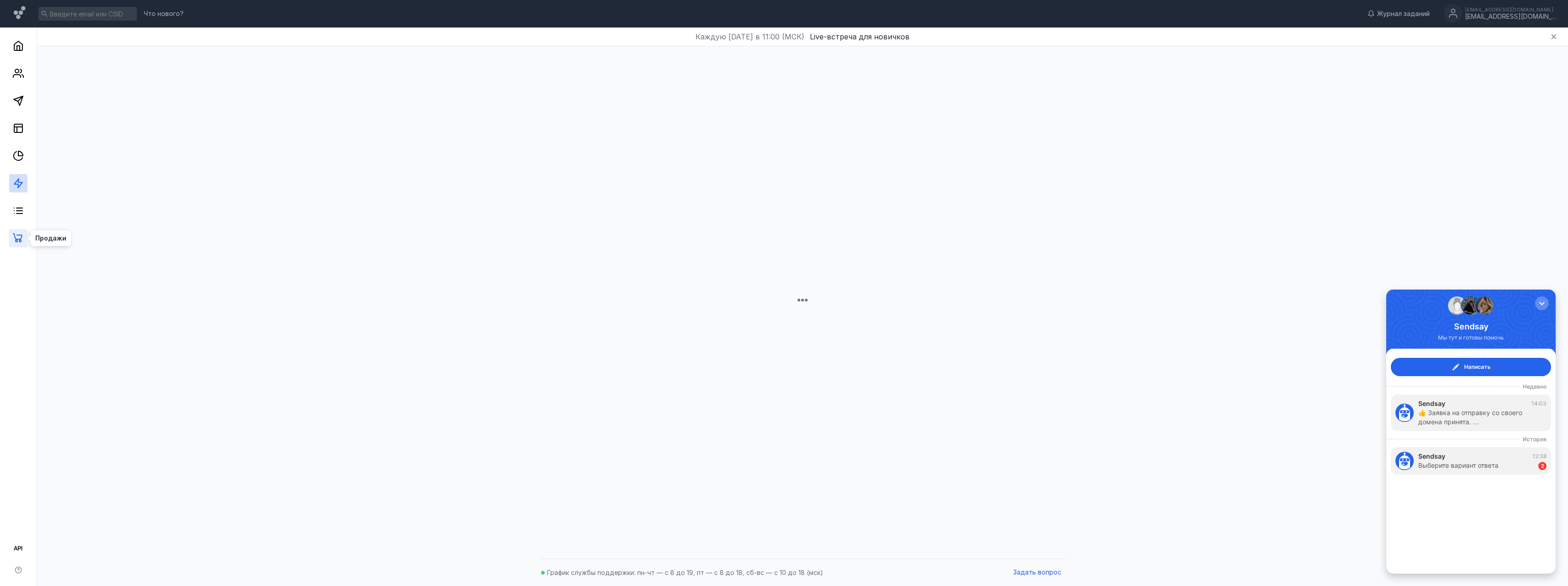
click at [18, 237] on icon at bounding box center [18, 238] width 11 height 11
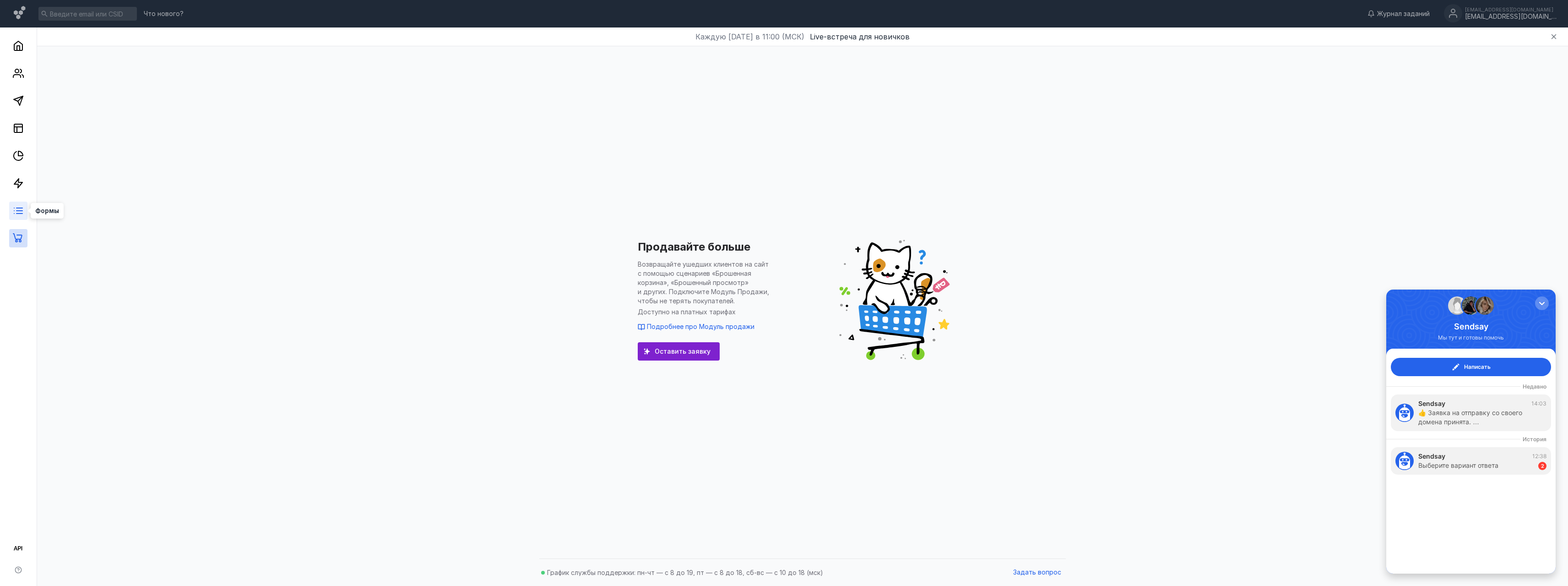
click at [21, 212] on icon at bounding box center [18, 210] width 11 height 11
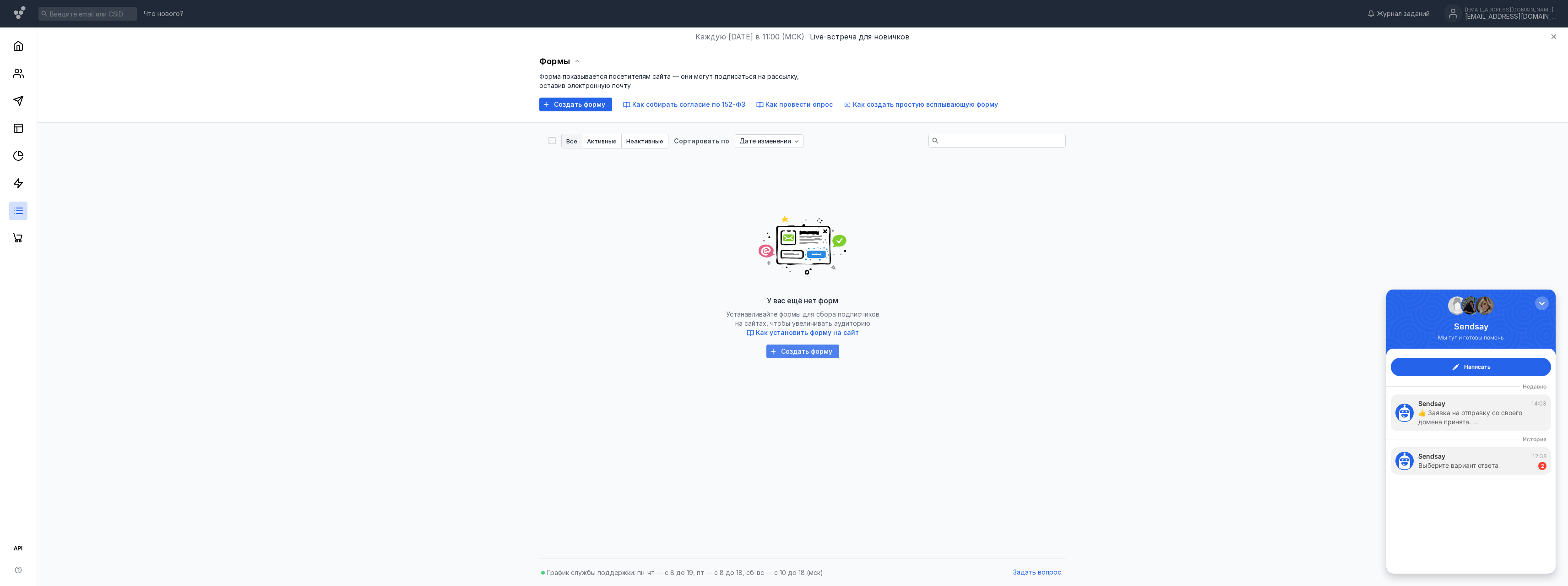
click at [779, 348] on div "Создать форму" at bounding box center [807, 352] width 60 height 8
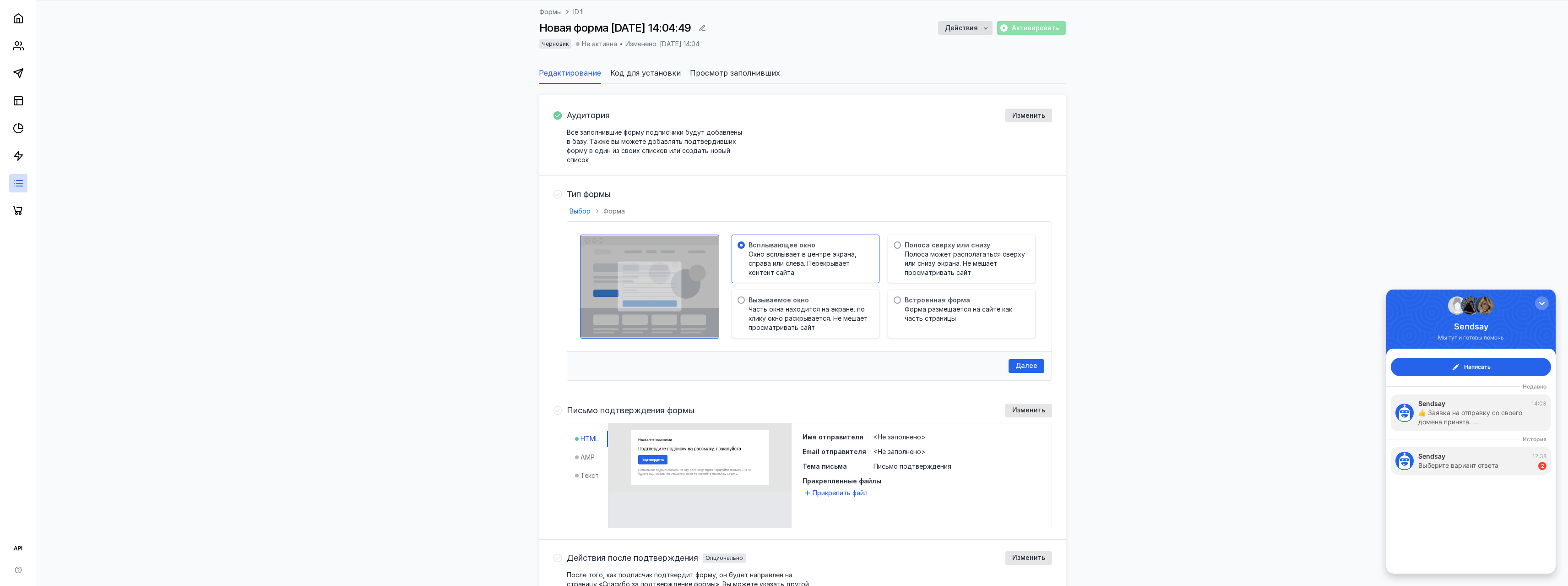
scroll to position [47, 0]
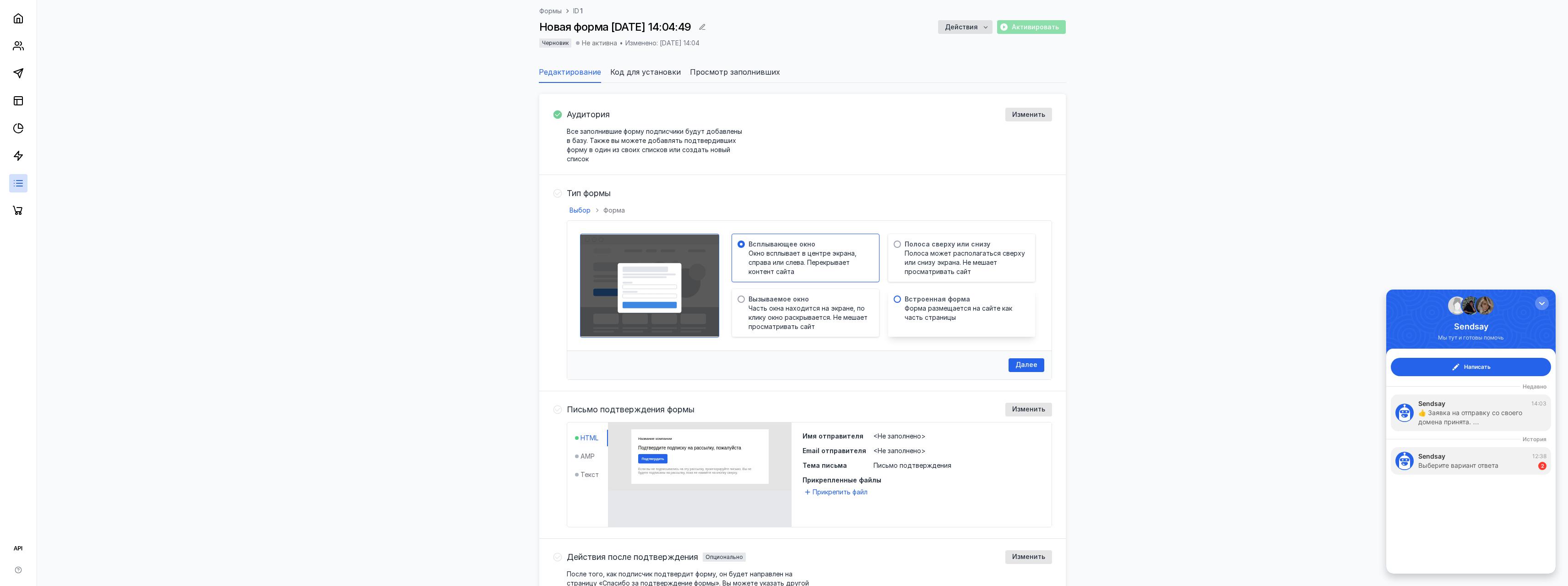
click at [916, 305] on span "Форма размещается на сайте как часть страницы" at bounding box center [965, 313] width 121 height 18
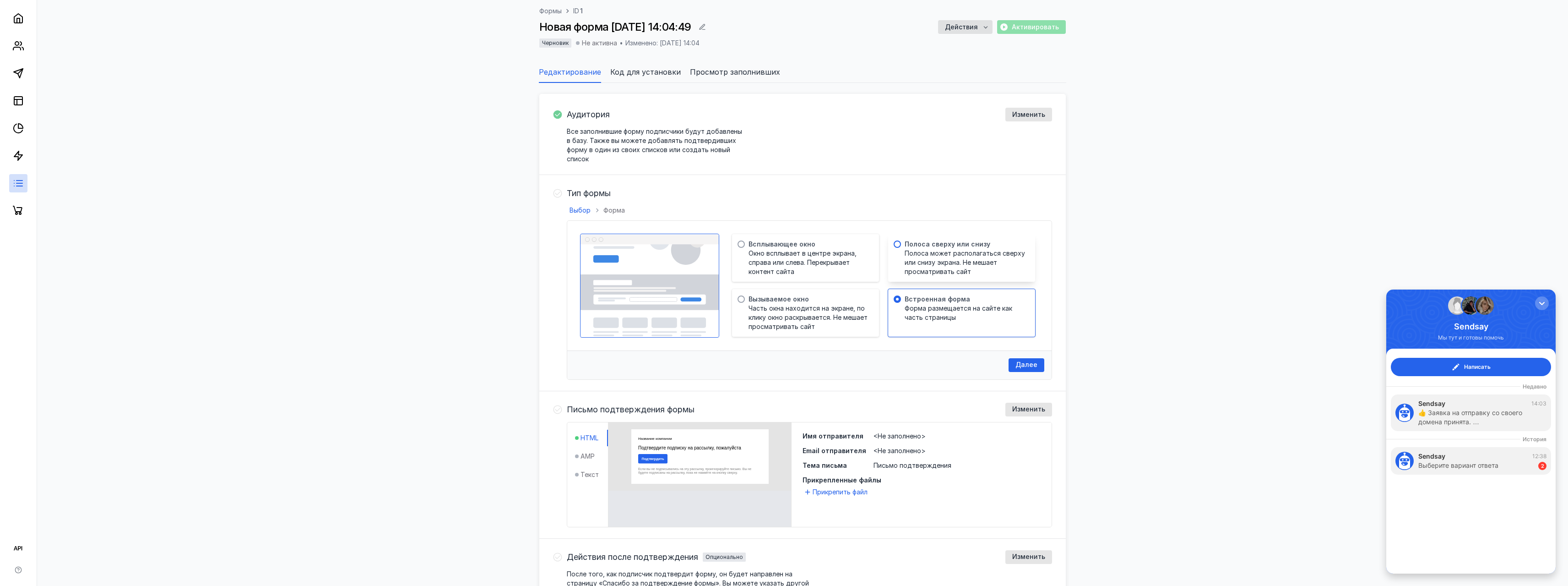
click at [922, 253] on span "Полоса может располагаться сверху или снизу экрана. Не мешает просматривать сайт" at bounding box center [965, 262] width 121 height 27
click at [854, 254] on span "Окно всплывает в центре экрана, справа или слева. Перекрывает контент сайта" at bounding box center [809, 262] width 121 height 27
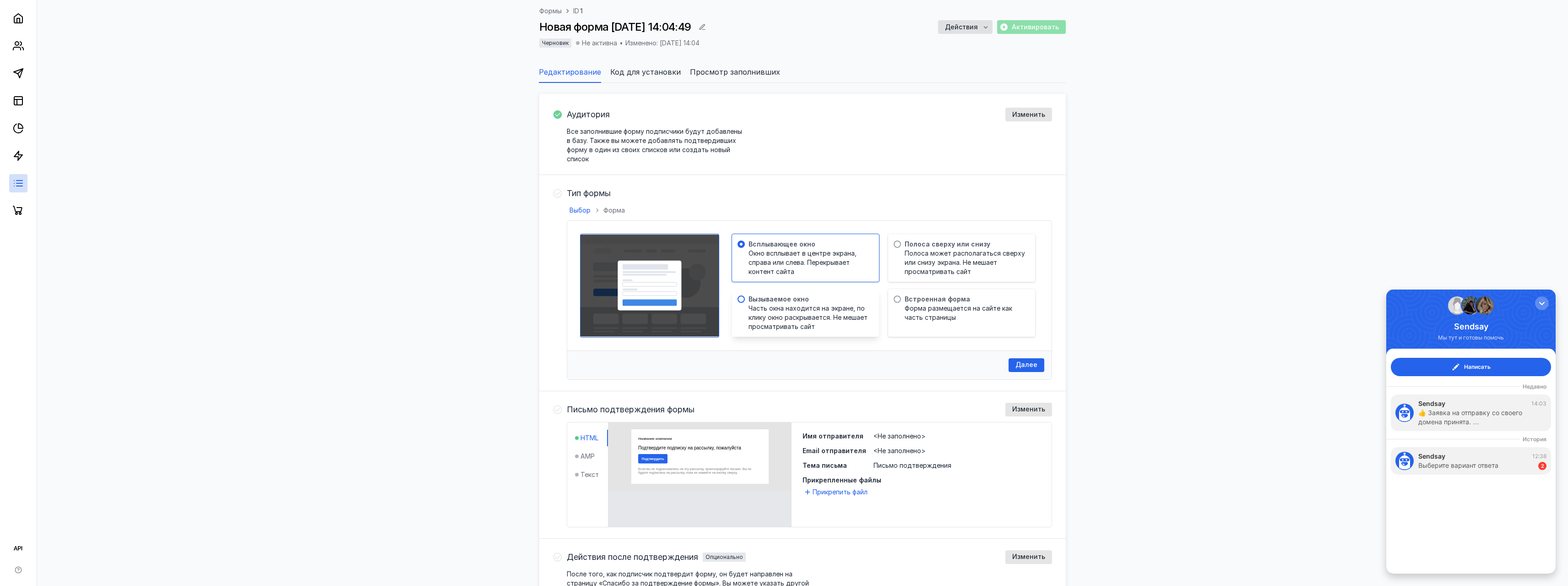
click at [826, 305] on span "Часть окна находится на экране, по клику окно раскрывается. Не мешает просматри…" at bounding box center [809, 318] width 121 height 27
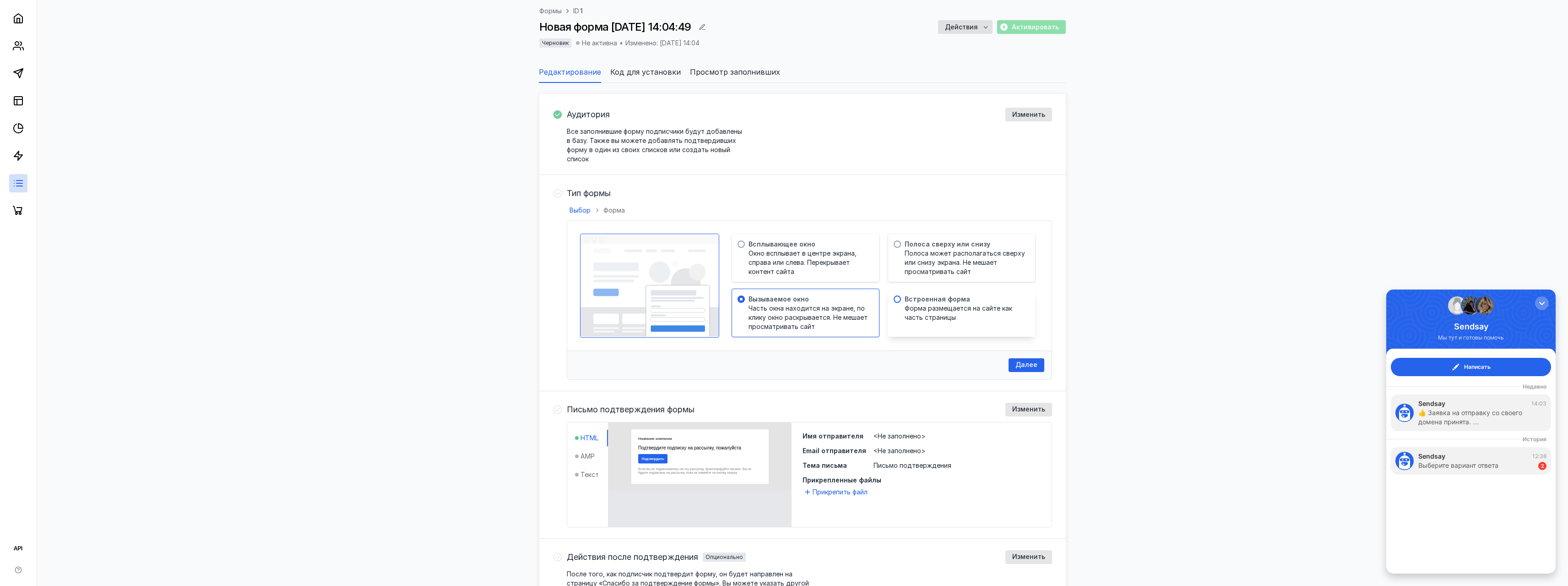
click at [928, 321] on span "Форма размещается на сайте как часть страницы" at bounding box center [965, 313] width 121 height 18
click at [815, 261] on span "Окно всплывает в центре экрана, справа или слева. Перекрывает контент сайта" at bounding box center [809, 262] width 121 height 27
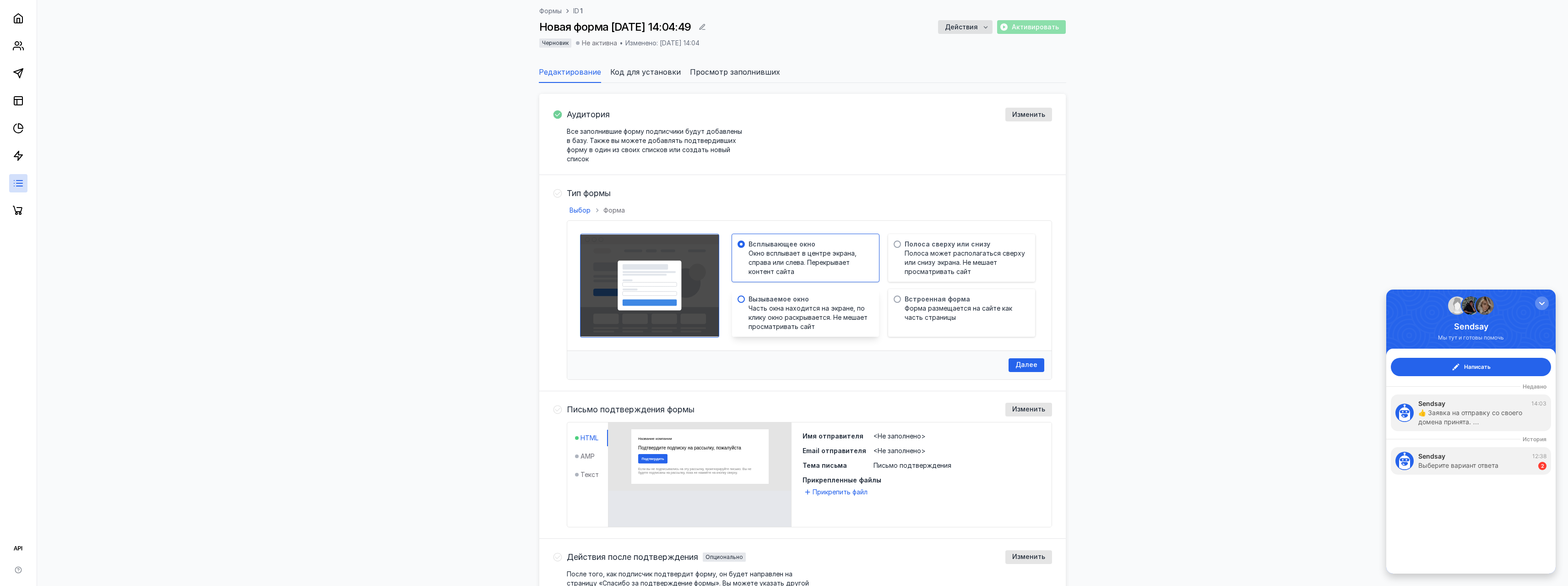
click at [820, 311] on span "Часть окна находится на экране, по клику окно раскрывается. Не мешает просматри…" at bounding box center [809, 318] width 121 height 27
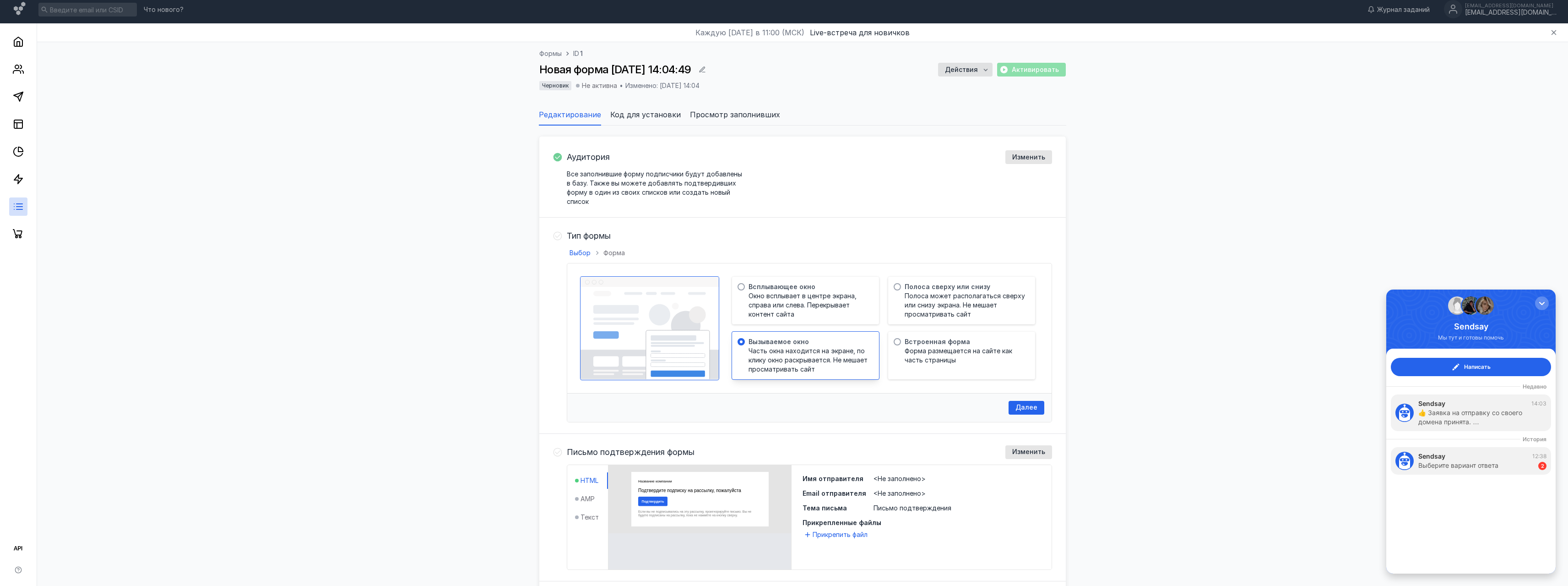
scroll to position [0, 0]
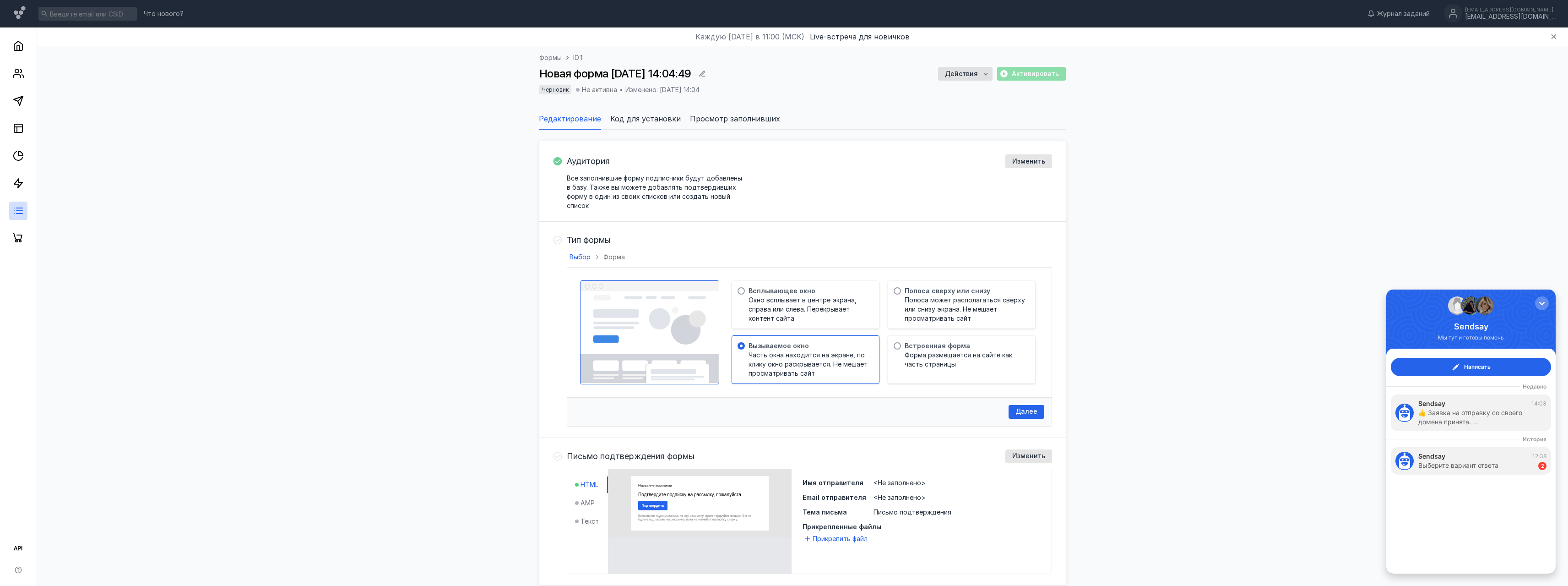
click at [658, 121] on span "Код для установки" at bounding box center [645, 119] width 70 height 11
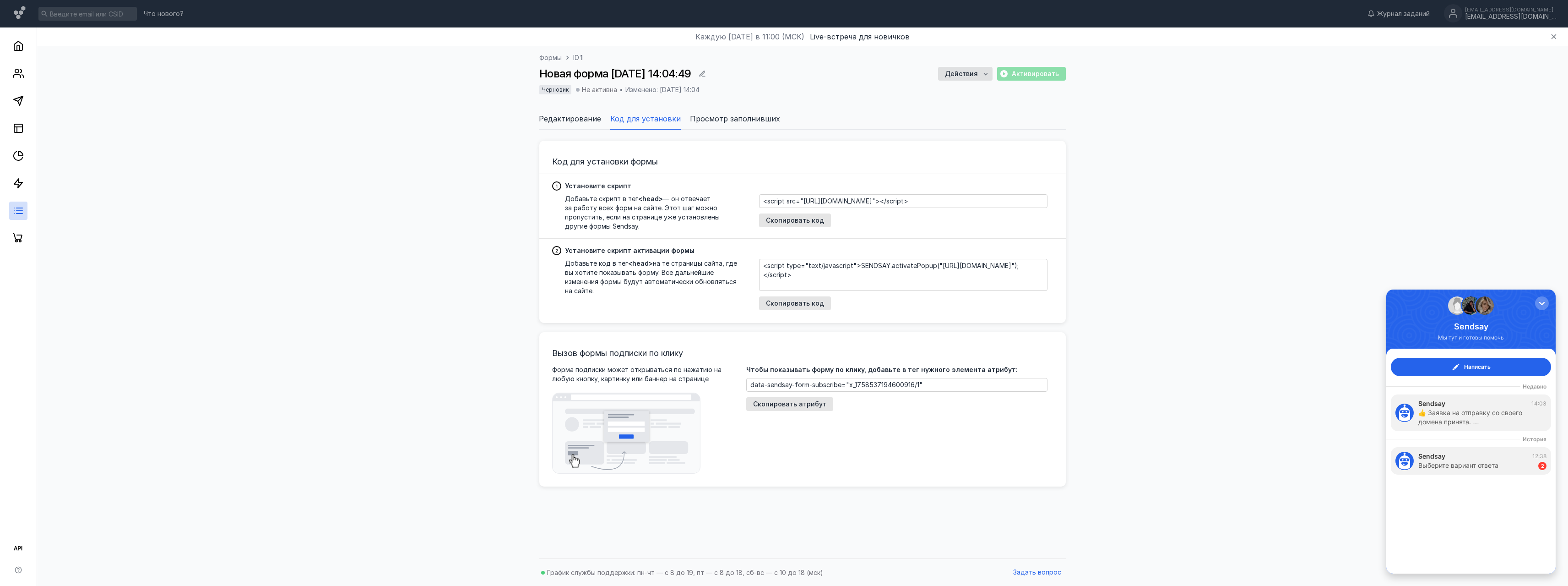
click at [572, 114] on span "Редактирование" at bounding box center [570, 119] width 62 height 11
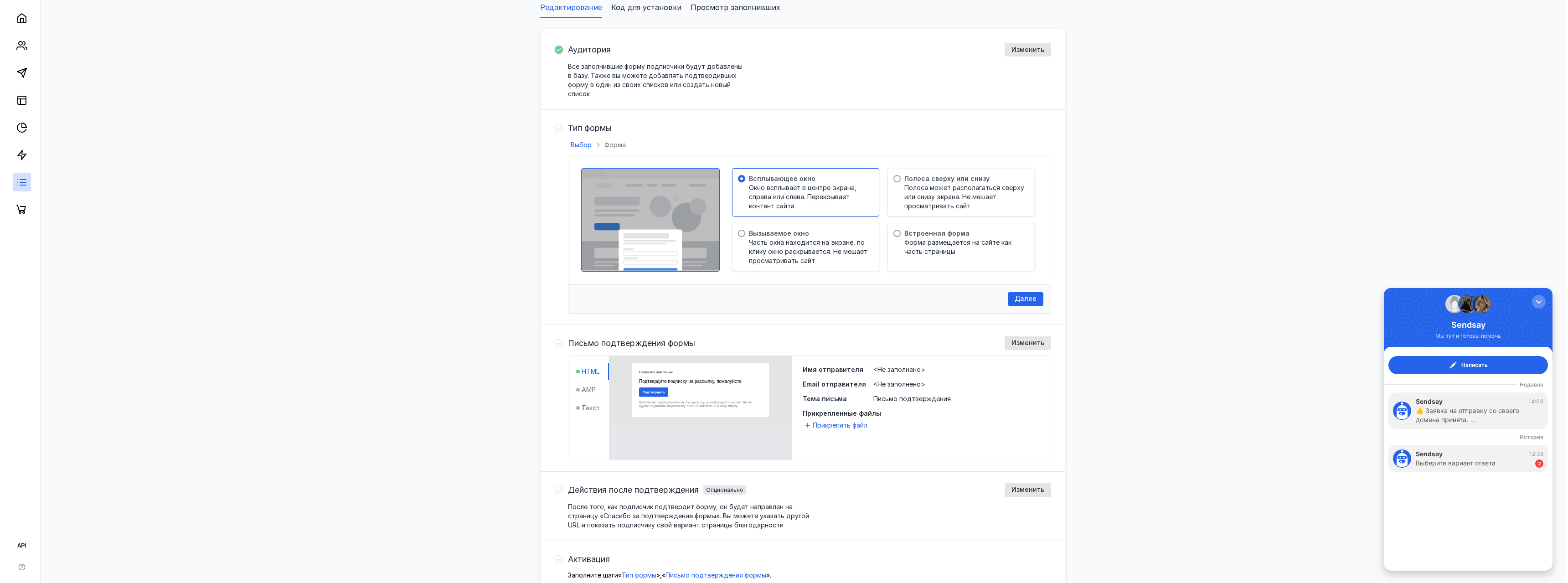
scroll to position [164, 0]
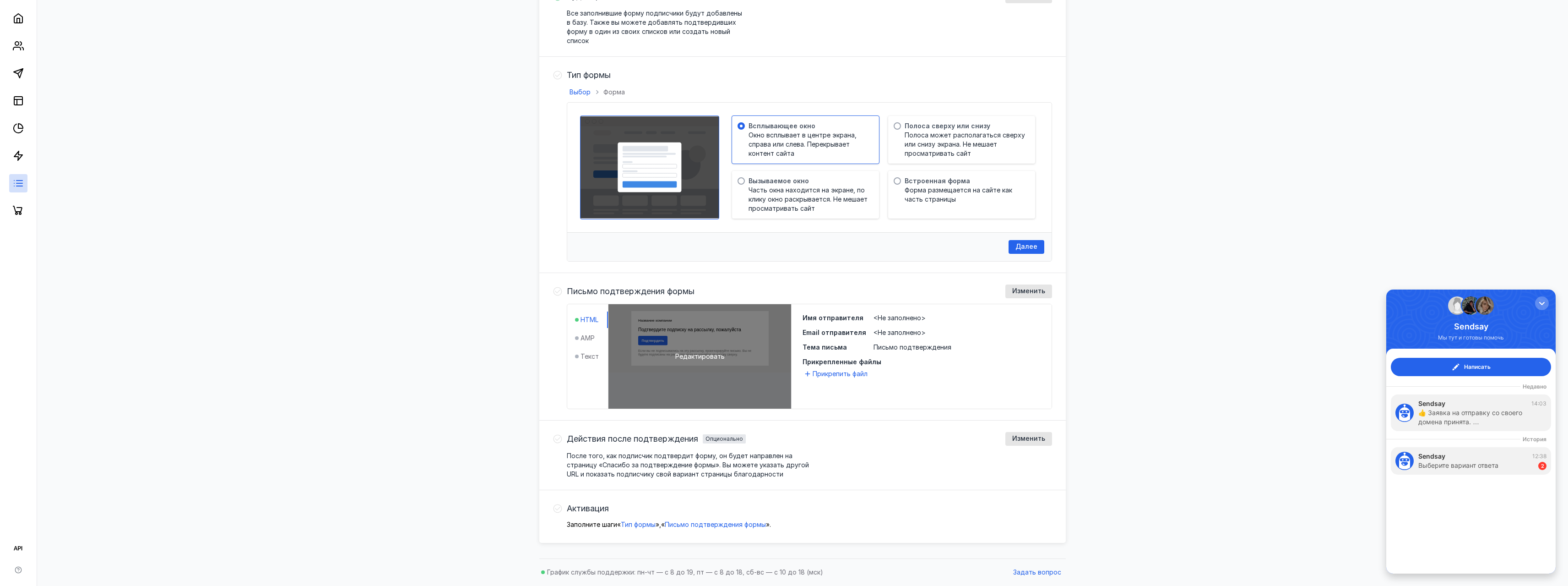
click at [686, 354] on span "Редактировать" at bounding box center [699, 356] width 49 height 9
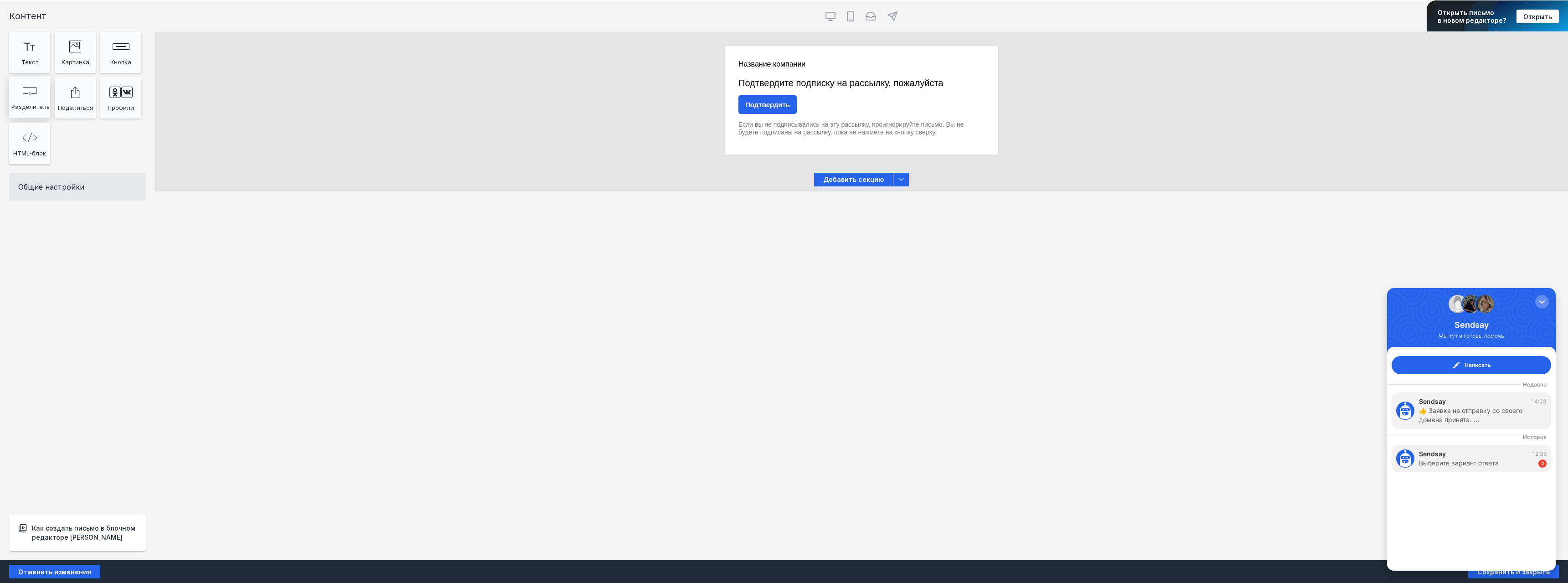
click at [36, 87] on icon at bounding box center [29, 91] width 14 height 8
click at [872, 17] on icon at bounding box center [870, 17] width 11 height 11
click at [866, 11] on input "radio" at bounding box center [863, 8] width 6 height 6
radio input "true"
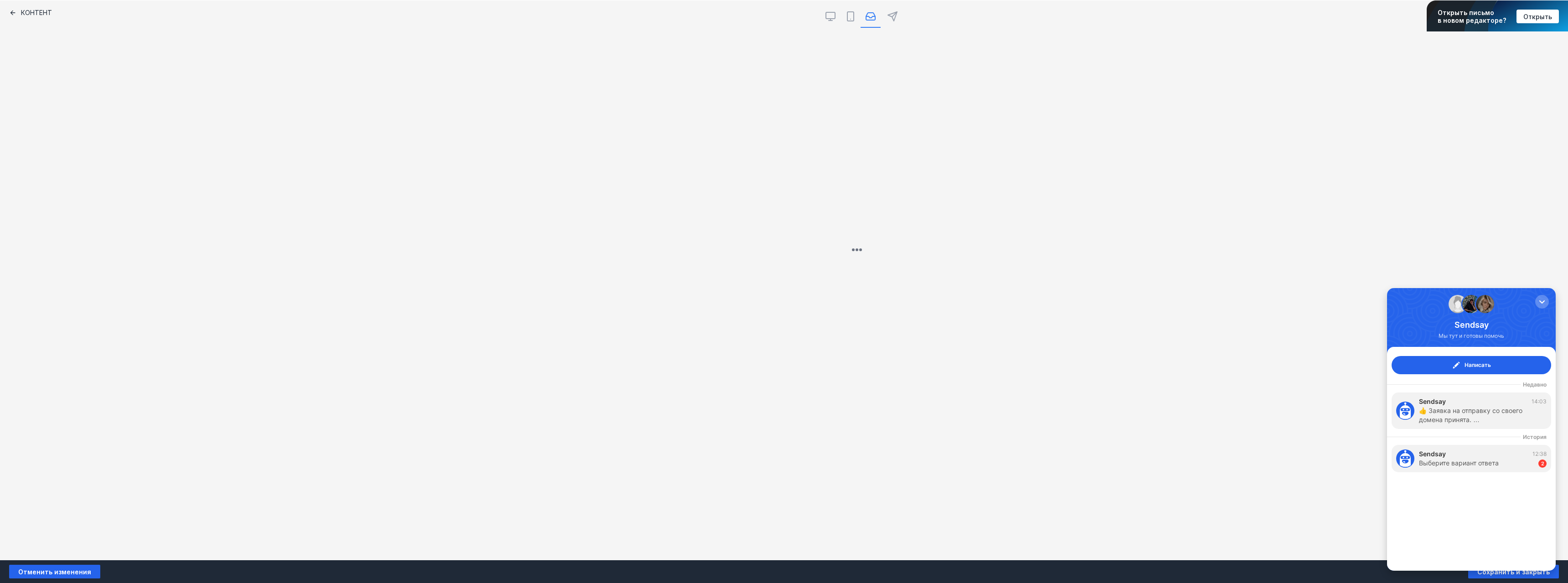
click at [27, 9] on div "Контент" at bounding box center [78, 280] width 155 height 560
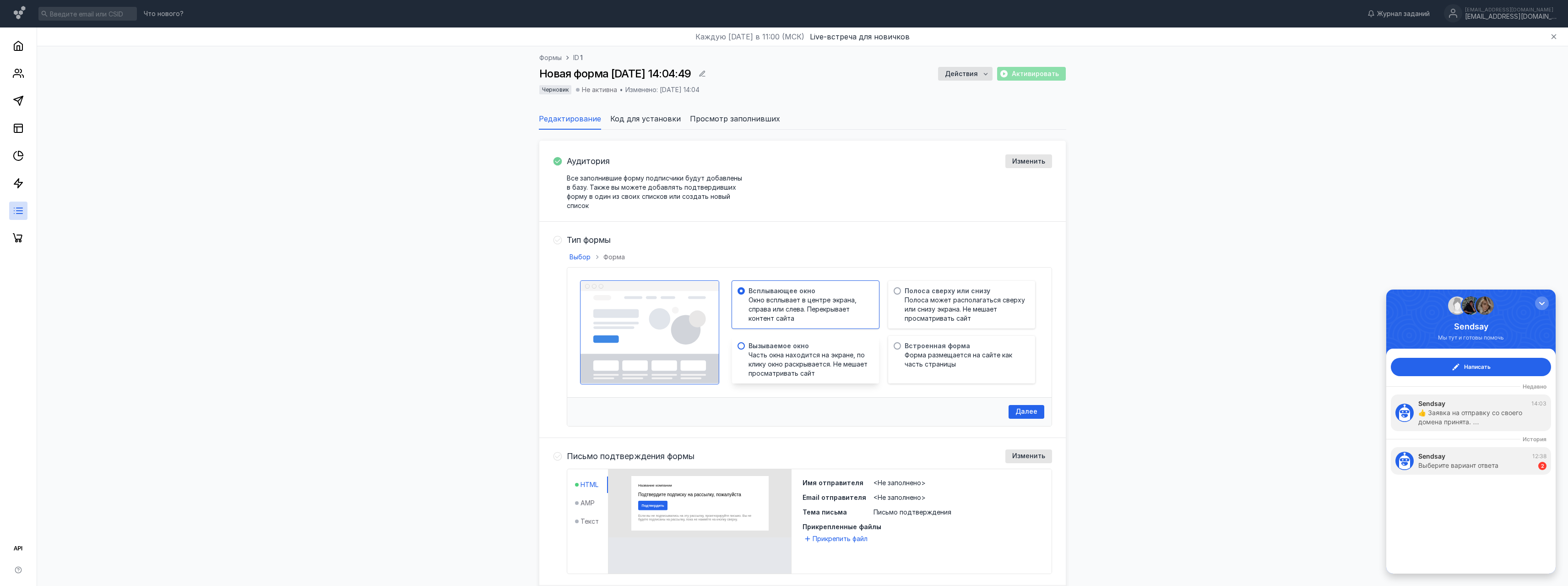
click at [781, 349] on span "Вызываемое окно" at bounding box center [779, 346] width 60 height 9
click at [910, 302] on span "Полоса может располагаться сверху или снизу экрана. Не мешает просматривать сайт" at bounding box center [965, 309] width 121 height 27
click at [588, 234] on div "Тип формы" at bounding box center [810, 240] width 485 height 14
click at [588, 239] on span "Тип формы" at bounding box center [589, 240] width 44 height 9
click at [23, 188] on link at bounding box center [18, 183] width 18 height 18
